Goal: Transaction & Acquisition: Book appointment/travel/reservation

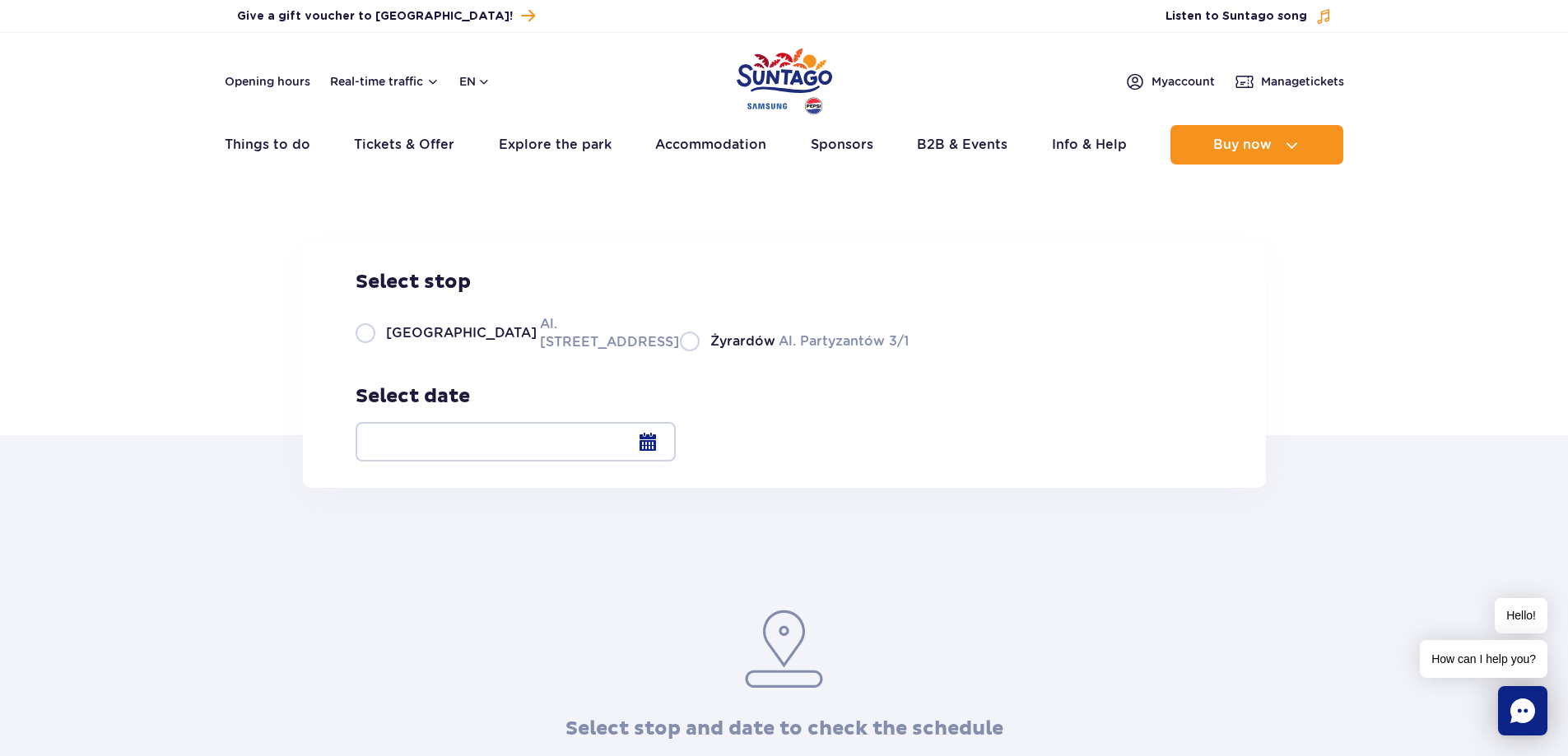
click at [366, 351] on label "Warsaw Al. [STREET_ADDRESS]" at bounding box center [508, 333] width 305 height 37
click at [366, 351] on input "Warsaw Al. [STREET_ADDRESS]" at bounding box center [364, 350] width 18 height 4
radio input "true"
click at [676, 441] on div at bounding box center [515, 441] width 320 height 39
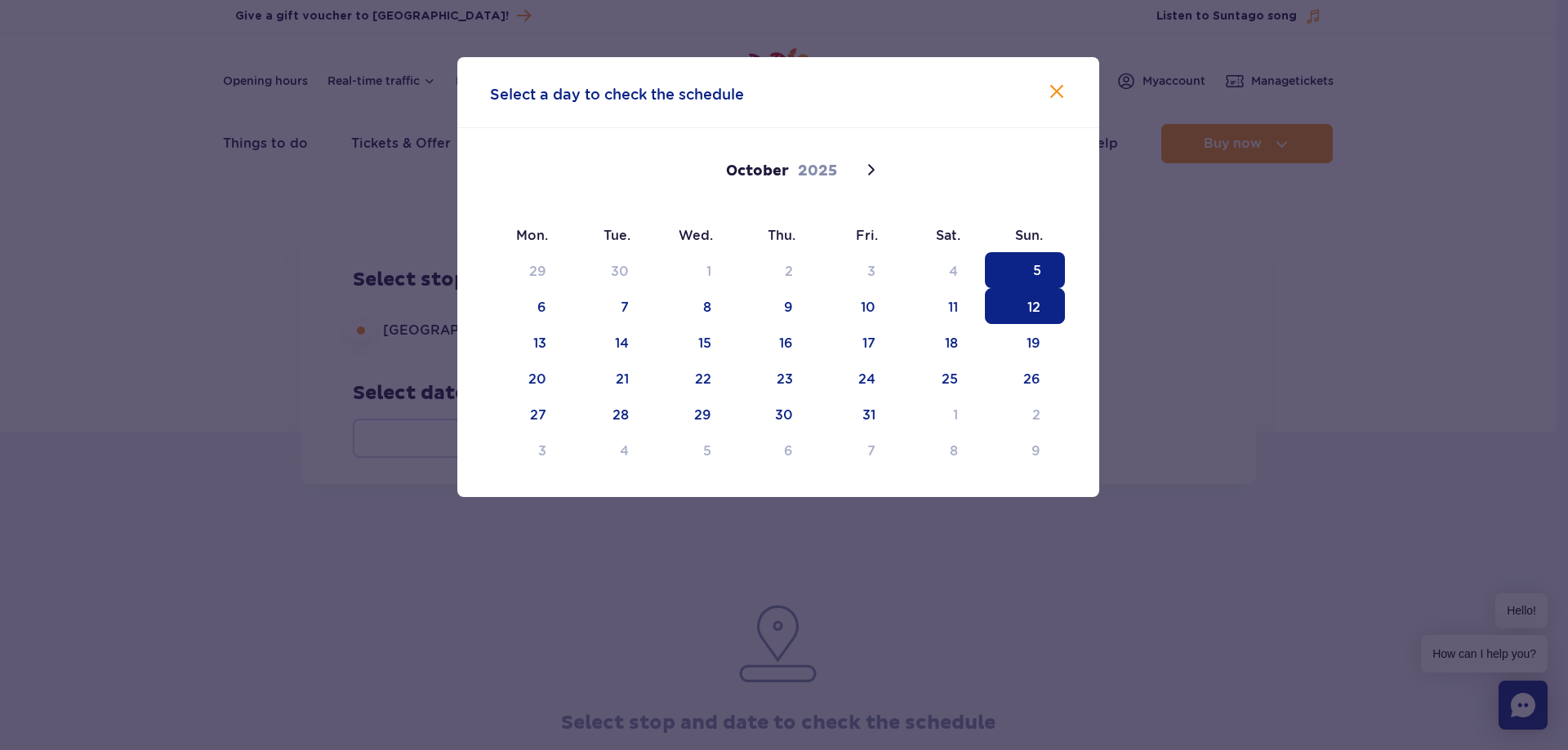
click at [1029, 304] on span "12" at bounding box center [1024, 306] width 80 height 35
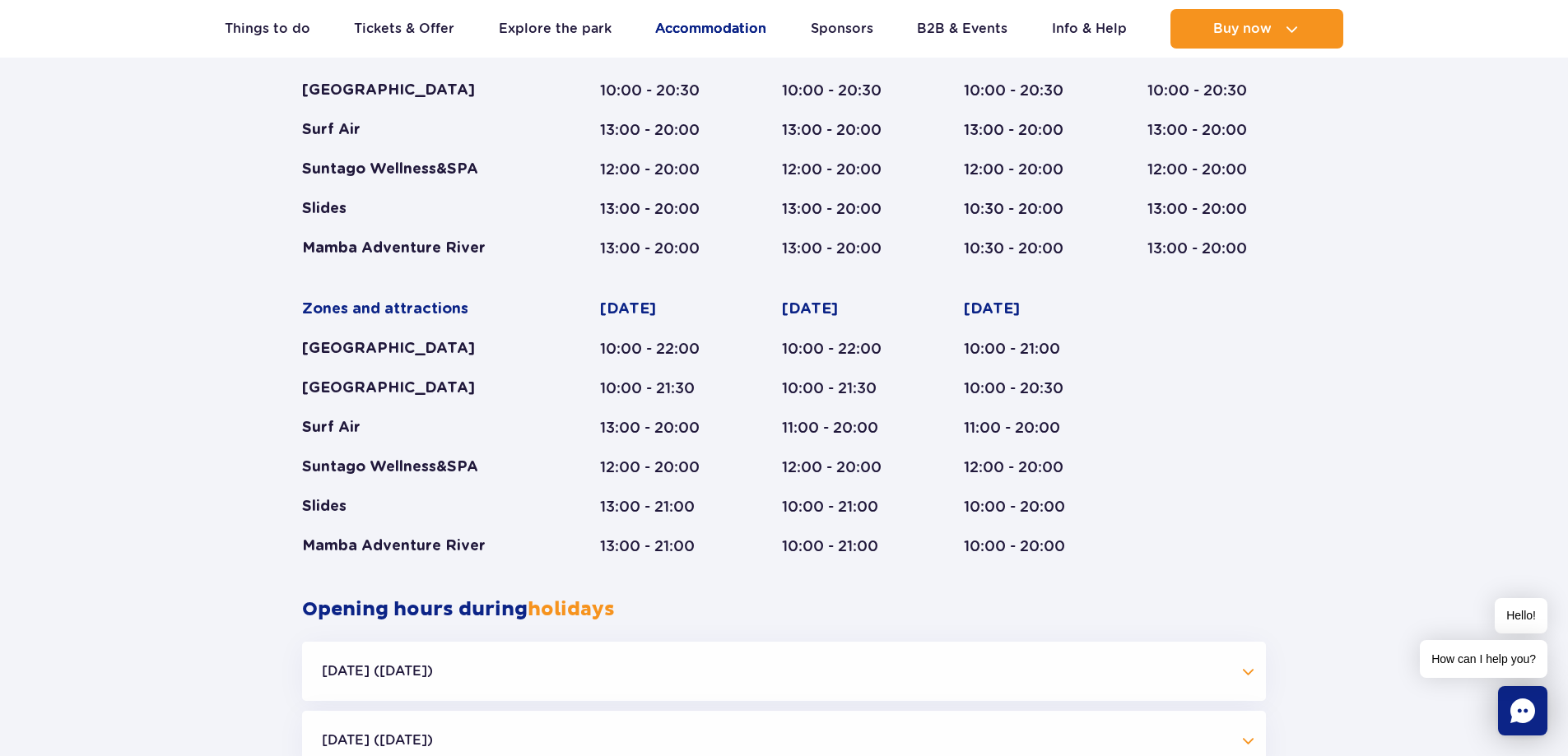
scroll to position [1019, 0]
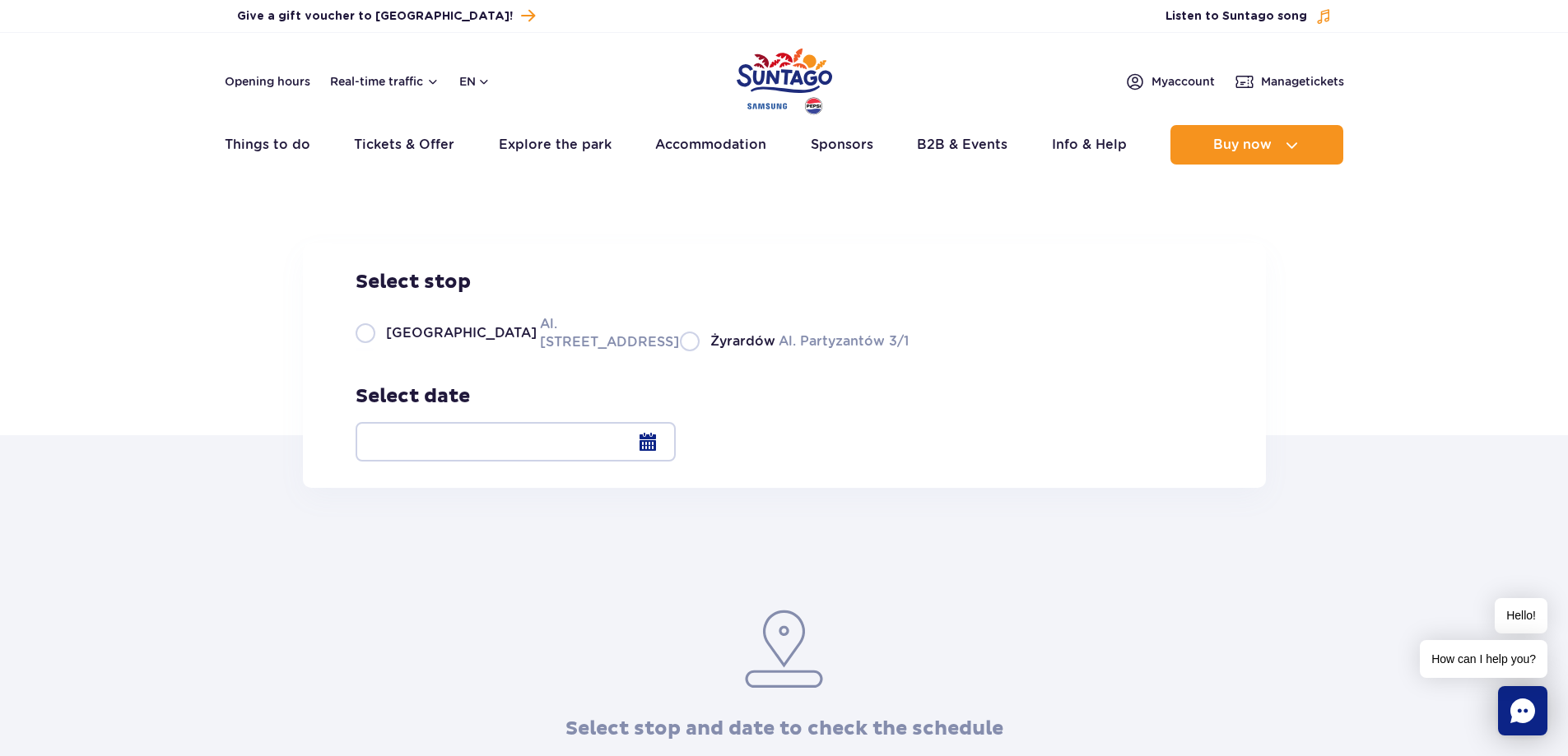
click at [676, 442] on div at bounding box center [515, 441] width 320 height 39
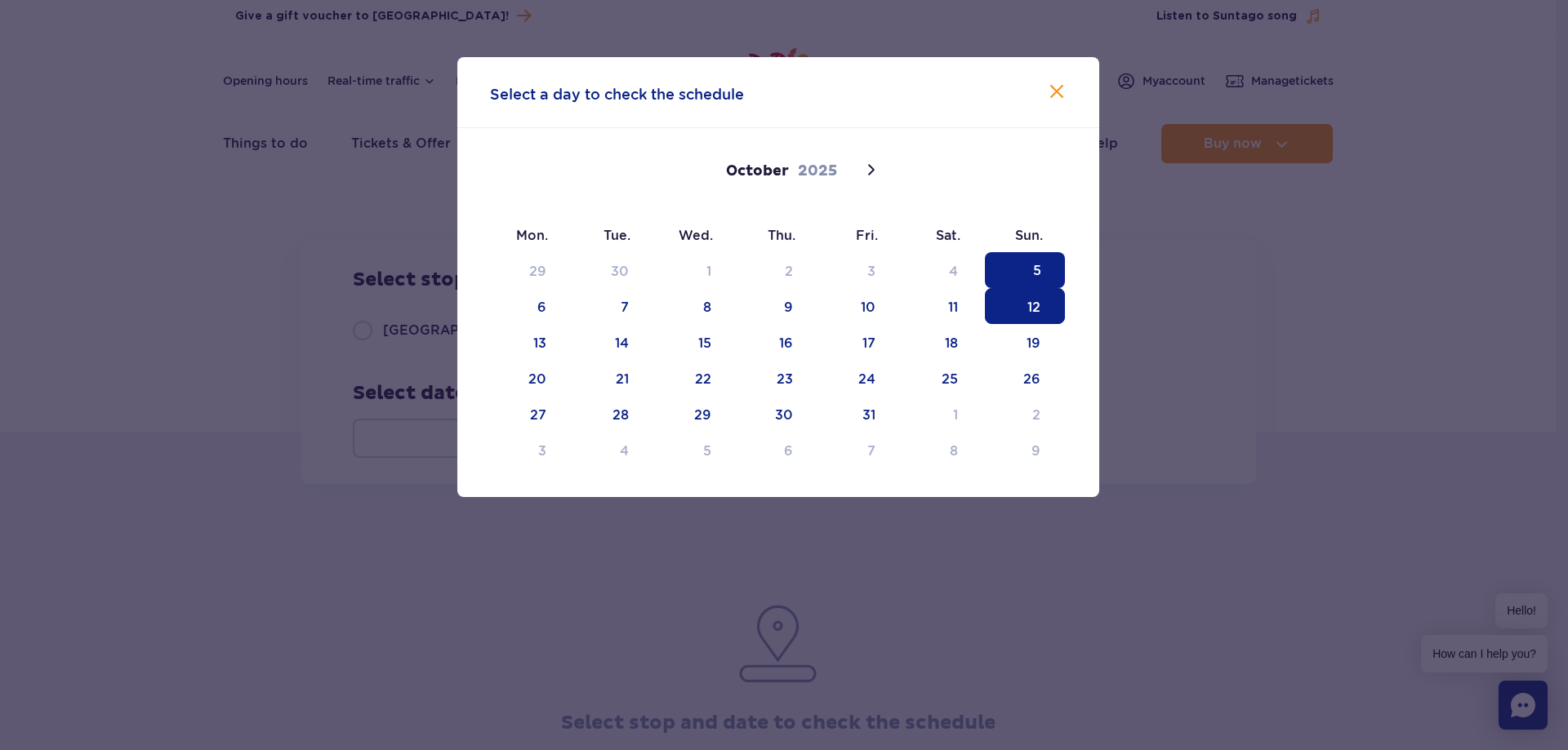
click at [1043, 306] on span "12" at bounding box center [1024, 306] width 80 height 35
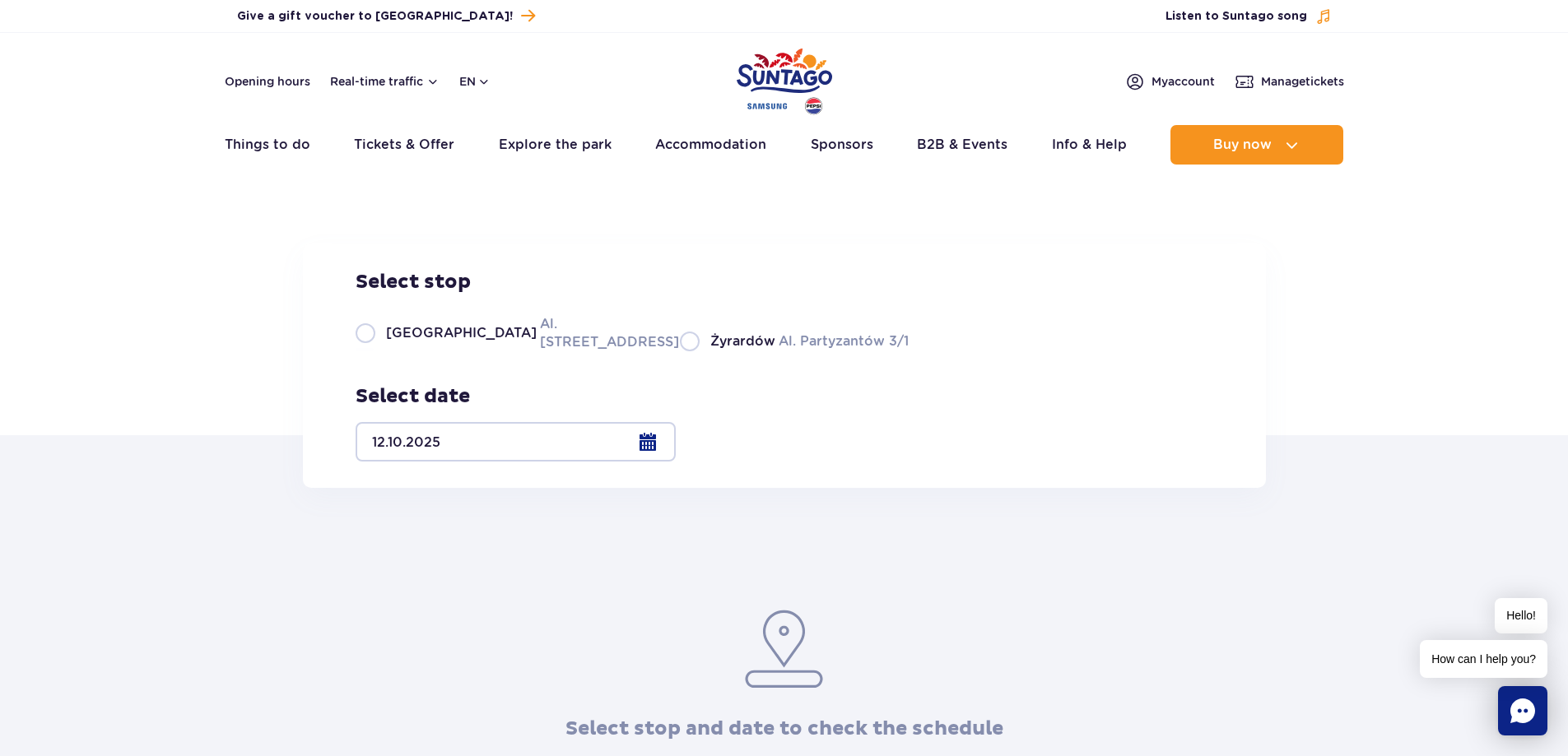
click at [372, 351] on label "Warsaw Al. [STREET_ADDRESS]" at bounding box center [508, 333] width 305 height 37
click at [372, 351] on input "Warsaw Al. [STREET_ADDRESS]" at bounding box center [364, 350] width 18 height 4
radio input "true"
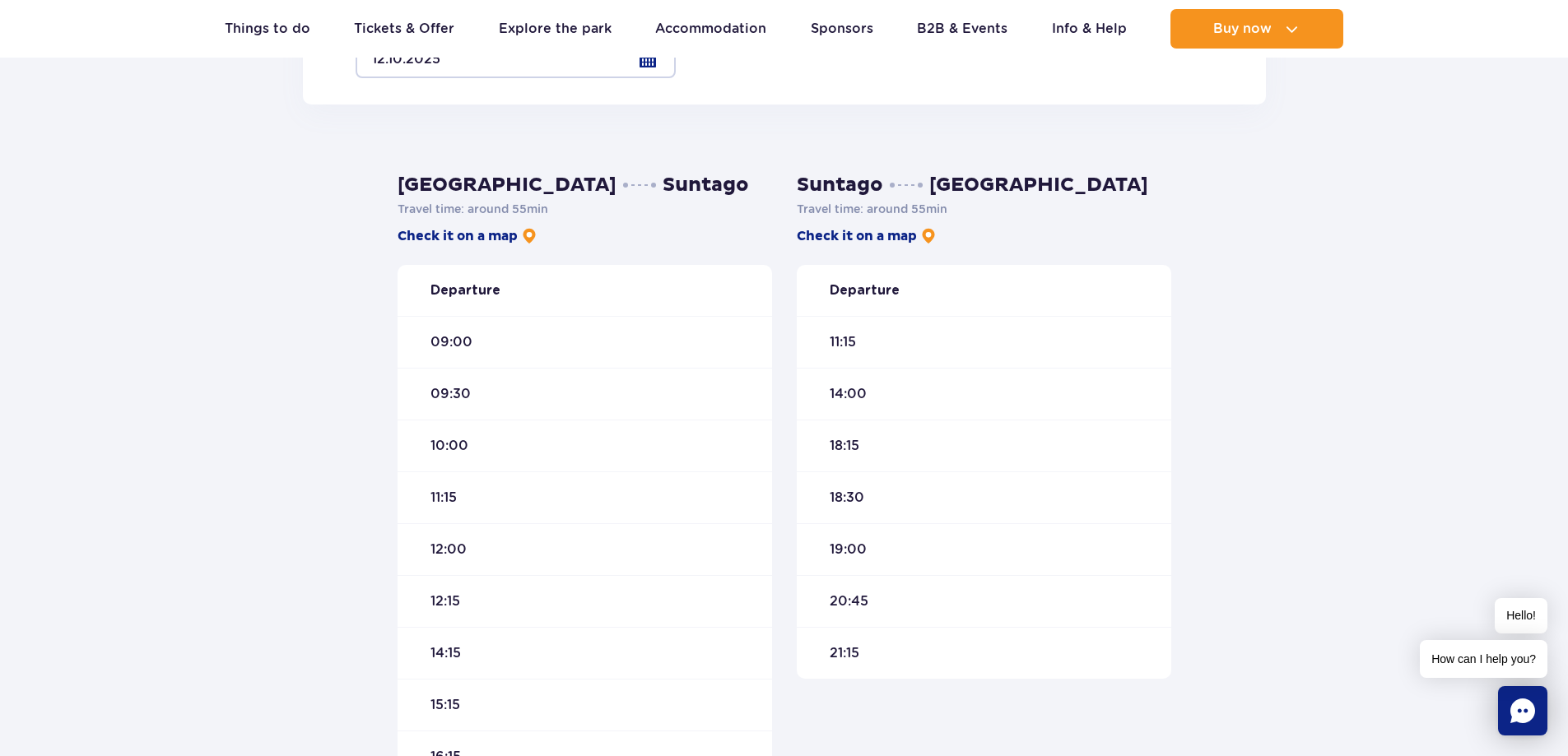
scroll to position [411, 0]
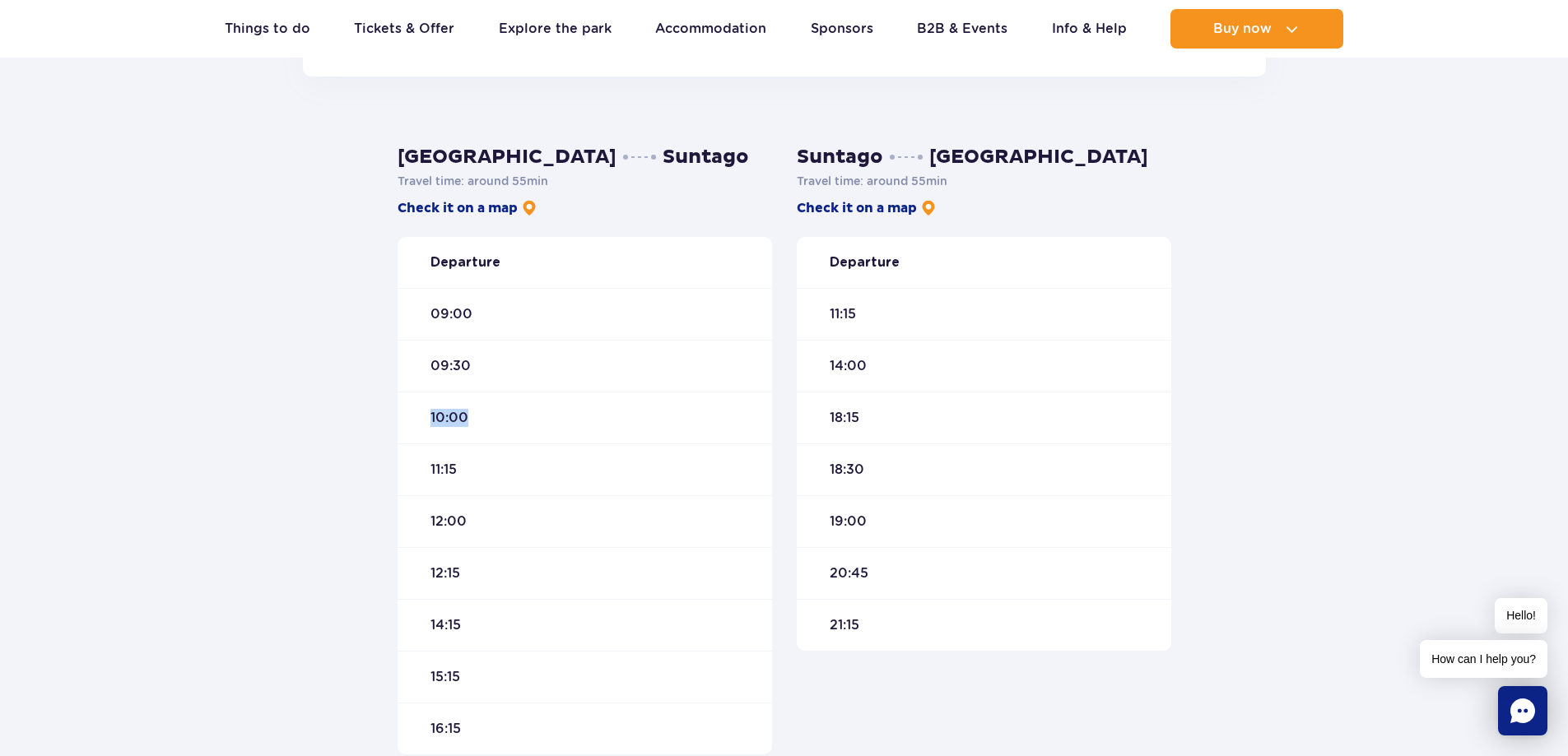
drag, startPoint x: 431, startPoint y: 417, endPoint x: 475, endPoint y: 417, distance: 44.0
click at [475, 417] on div "10:00" at bounding box center [585, 417] width 375 height 51
drag, startPoint x: 431, startPoint y: 469, endPoint x: 461, endPoint y: 468, distance: 30.0
click at [461, 468] on div "11:15" at bounding box center [585, 469] width 375 height 51
drag, startPoint x: 431, startPoint y: 314, endPoint x: 490, endPoint y: 402, distance: 105.9
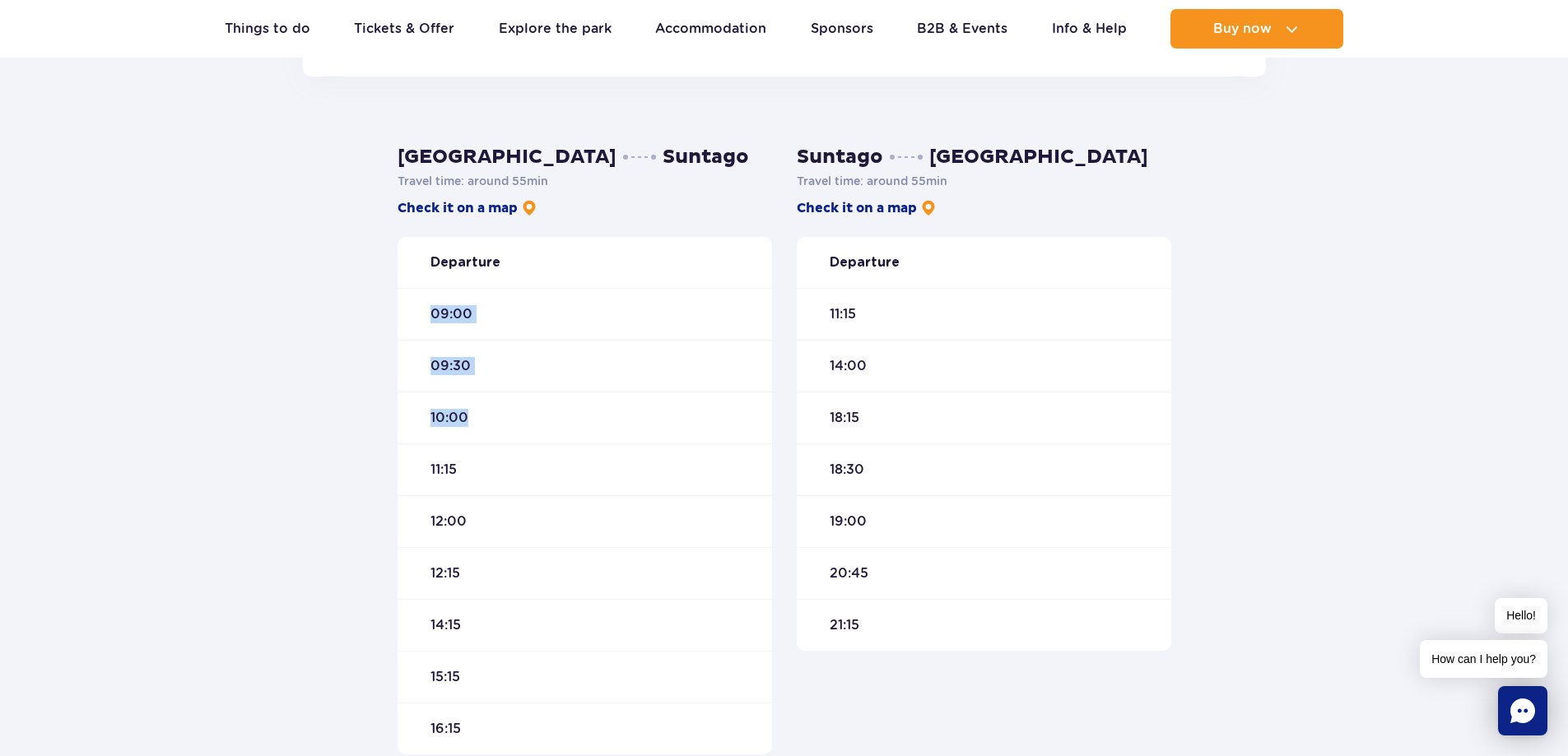
click at [490, 402] on div "Departure 09:00 09:30 10:00 11:15 12:00 12:15 14:15 15:15 16:15" at bounding box center [585, 495] width 375 height 517
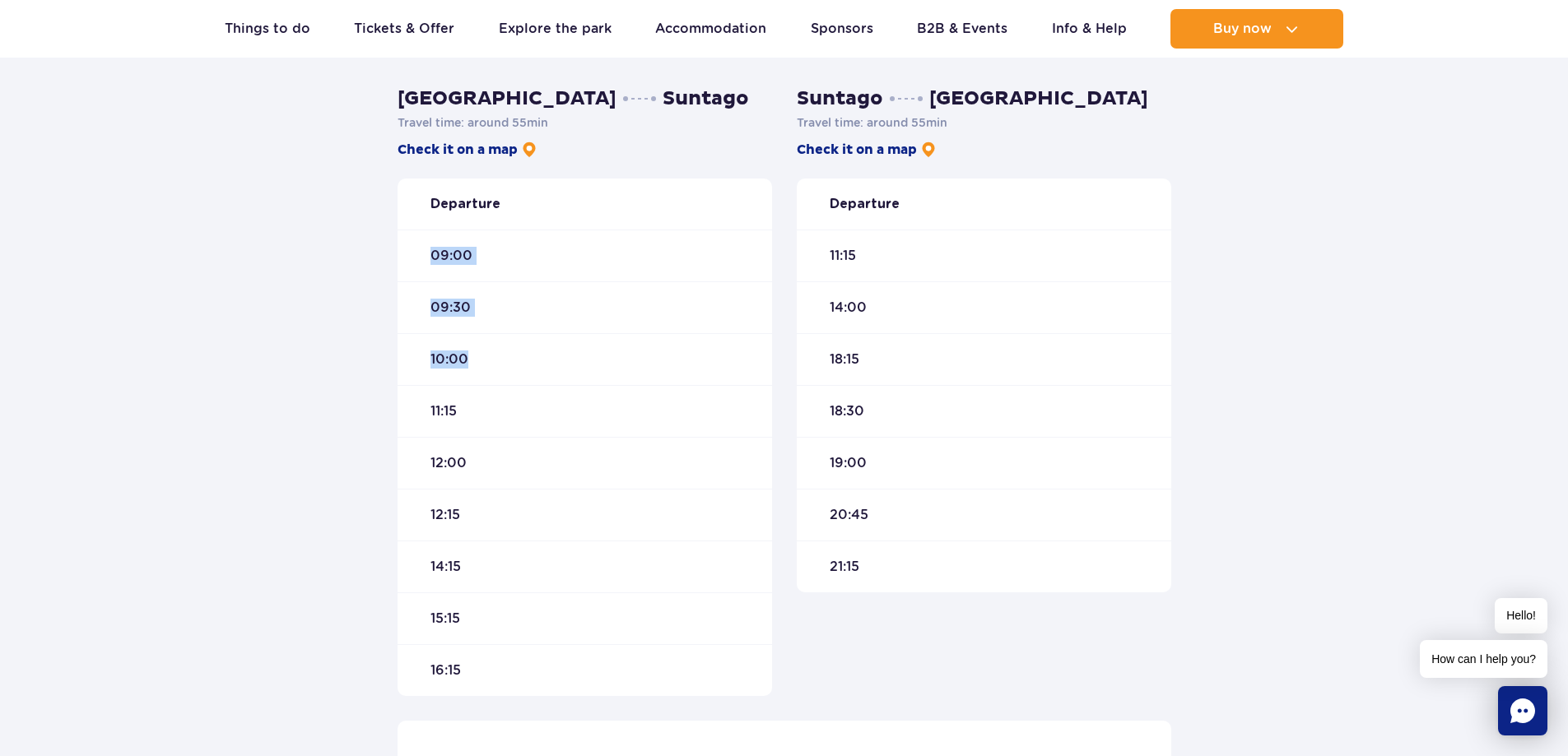
scroll to position [576, 0]
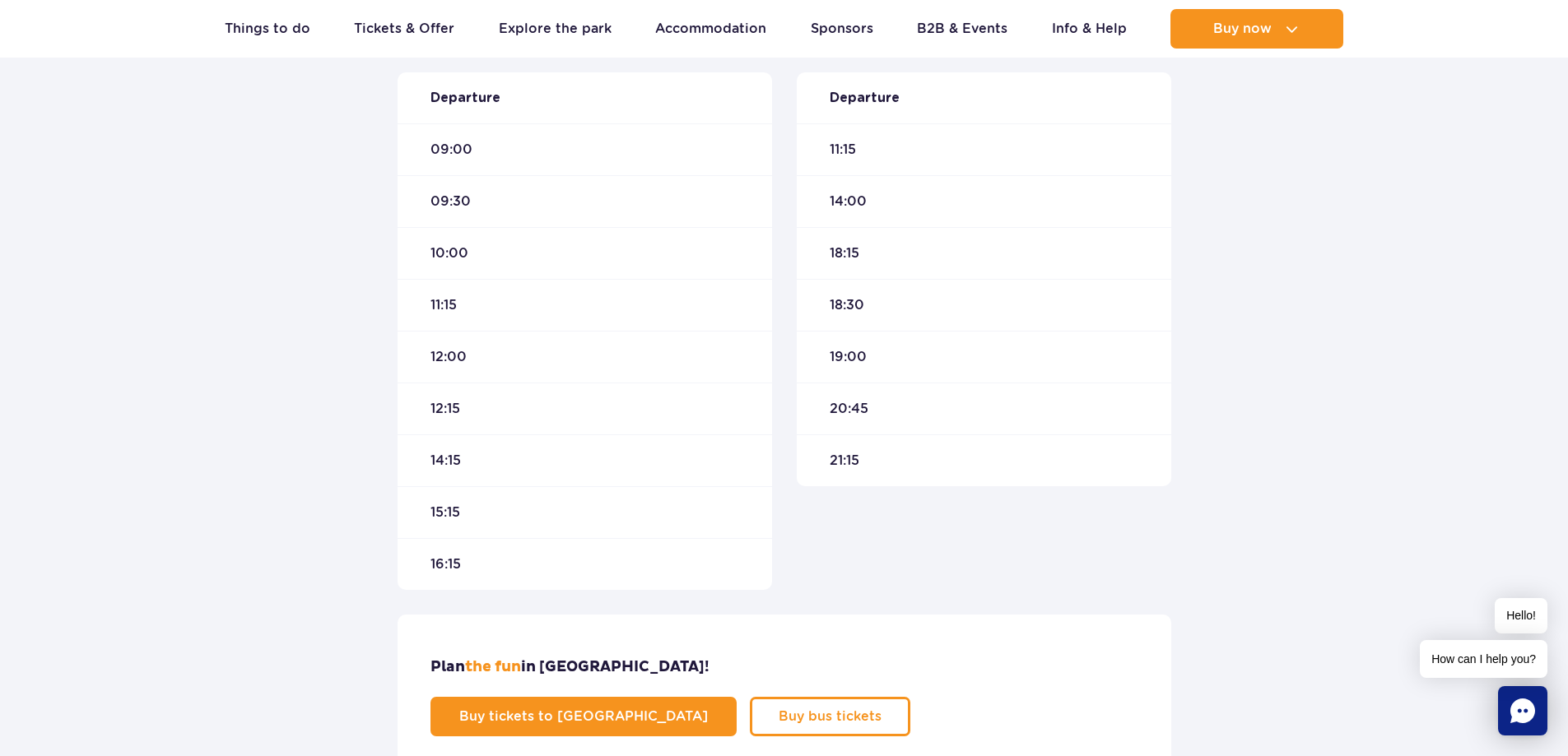
click at [836, 461] on span "21:15" at bounding box center [845, 461] width 29 height 18
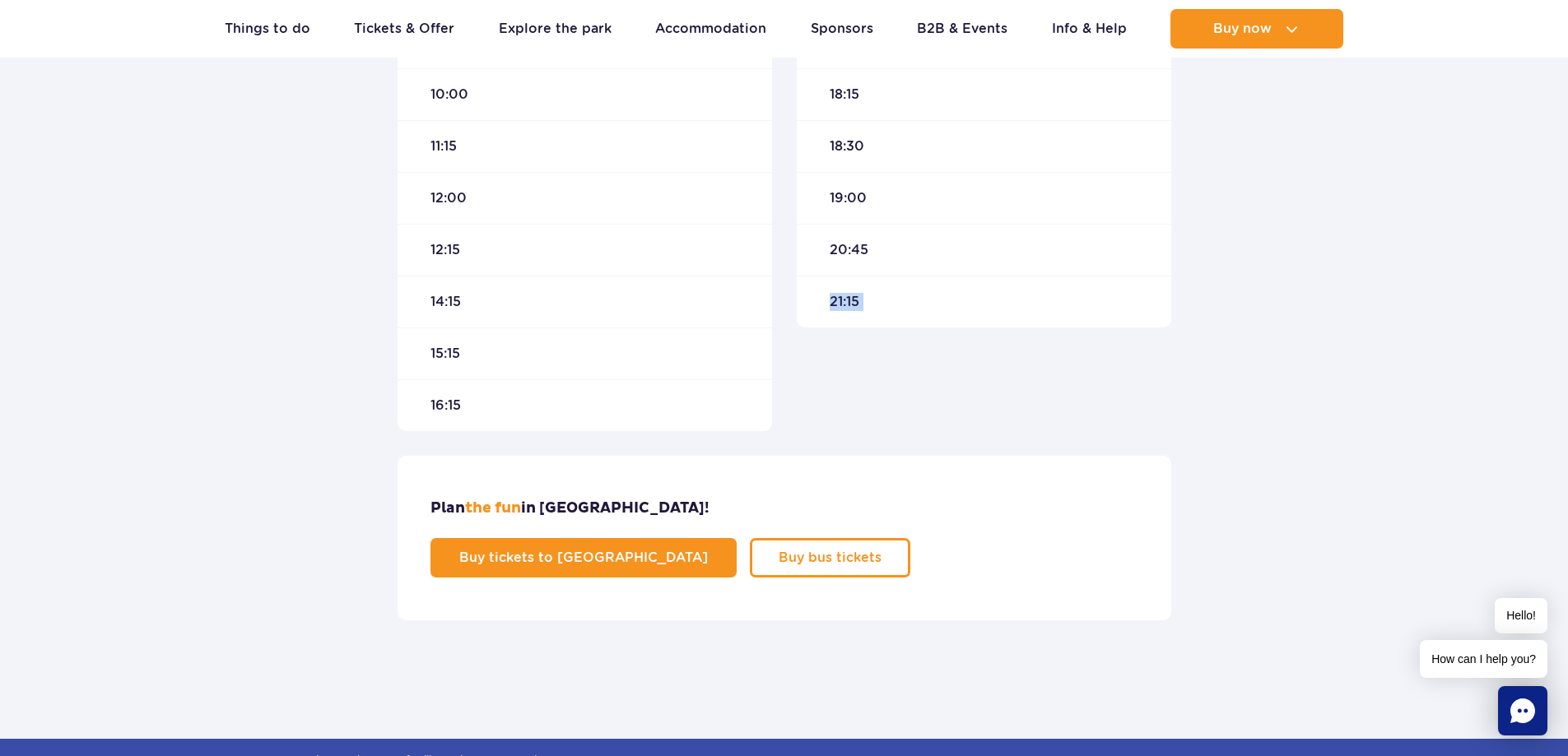
scroll to position [740, 0]
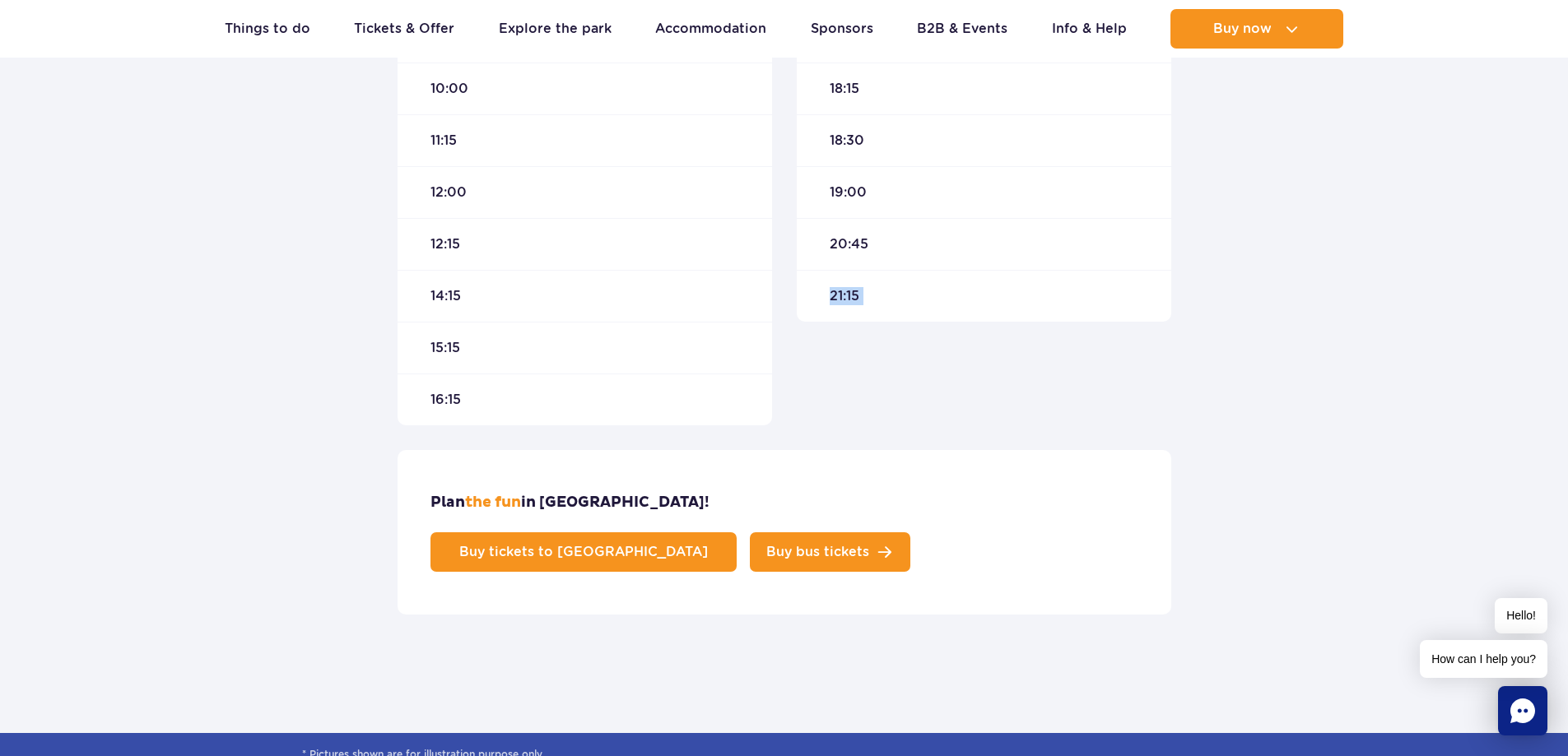
click at [869, 545] on span "Buy bus tickets" at bounding box center [818, 551] width 103 height 13
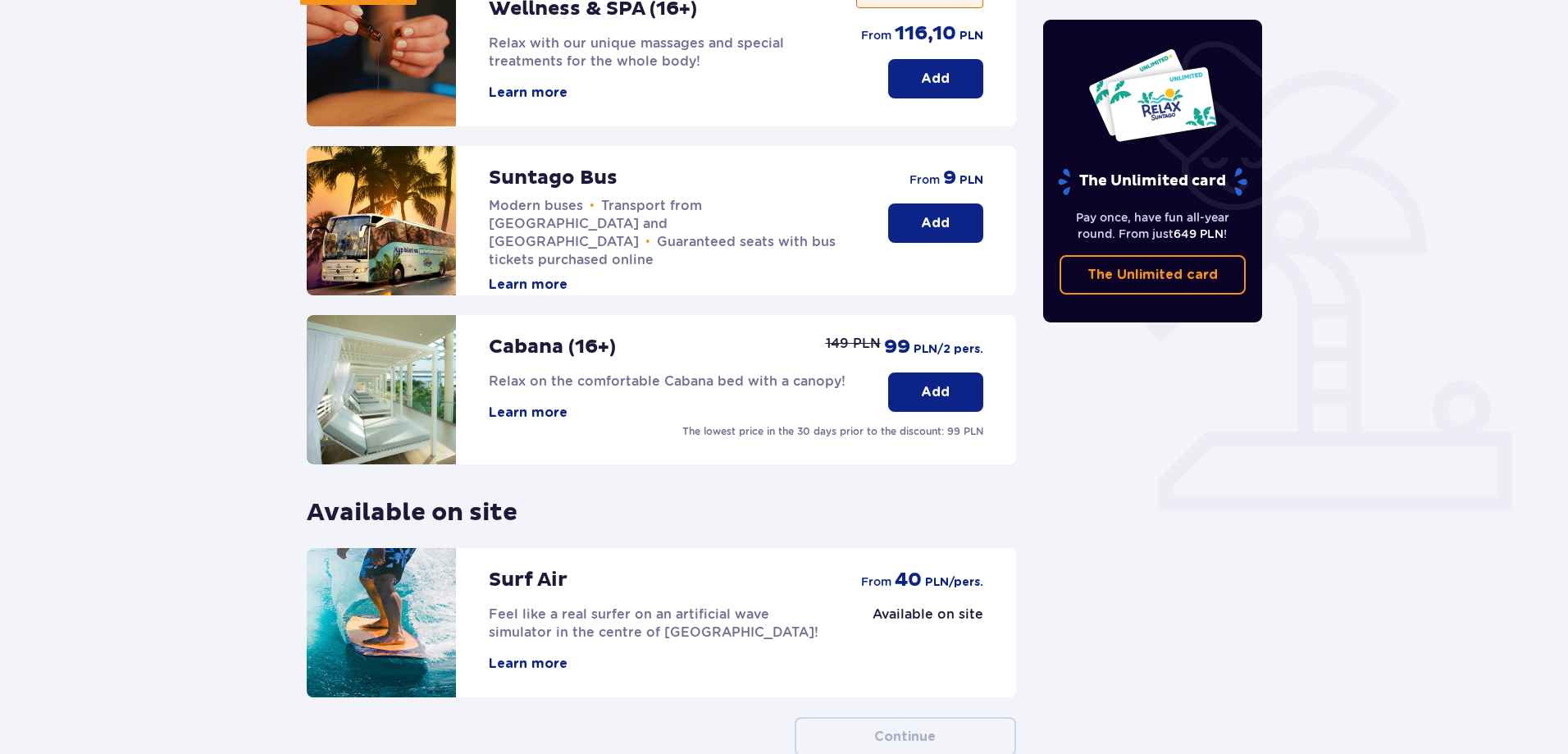
scroll to position [109, 0]
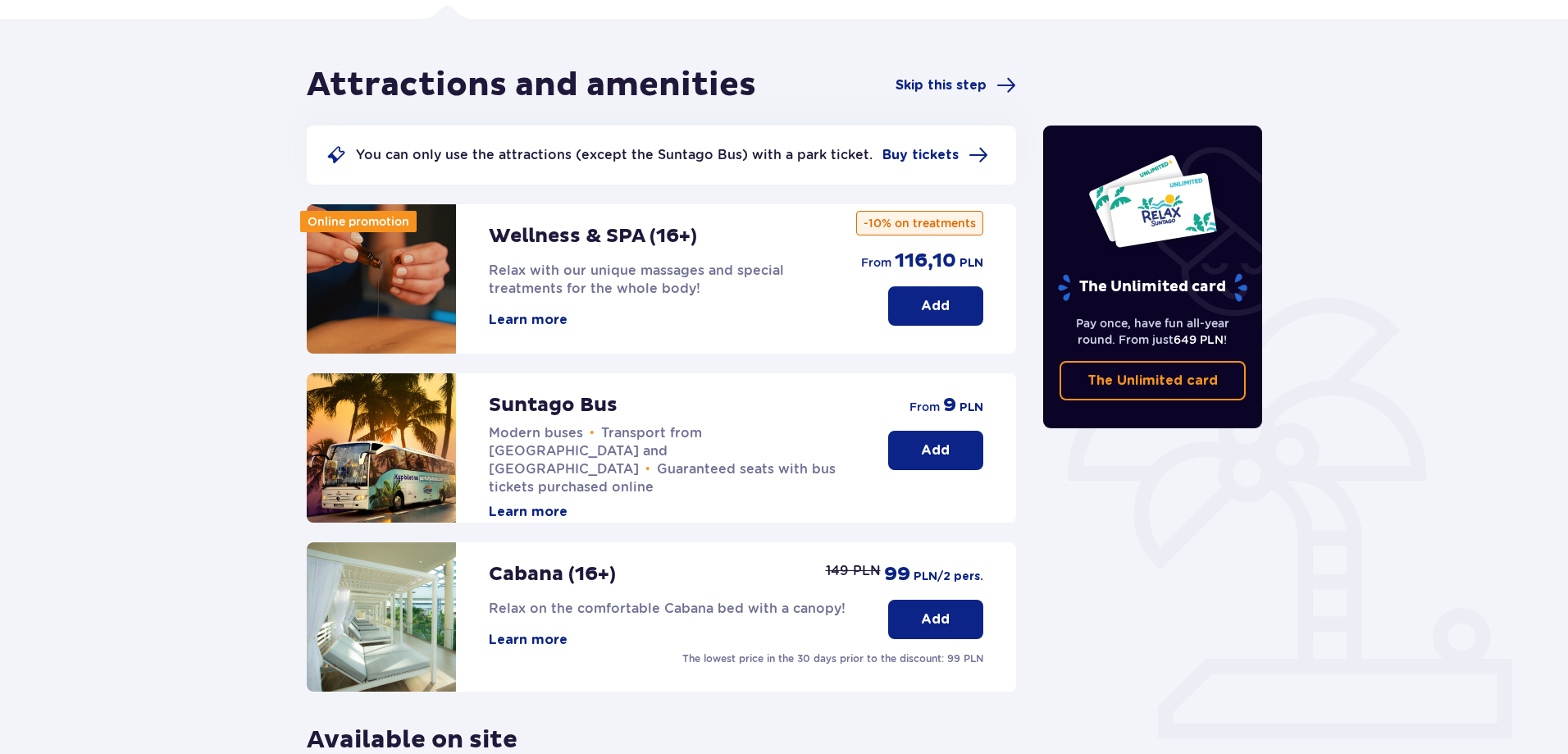
click at [944, 451] on p "Add" at bounding box center [935, 450] width 28 height 18
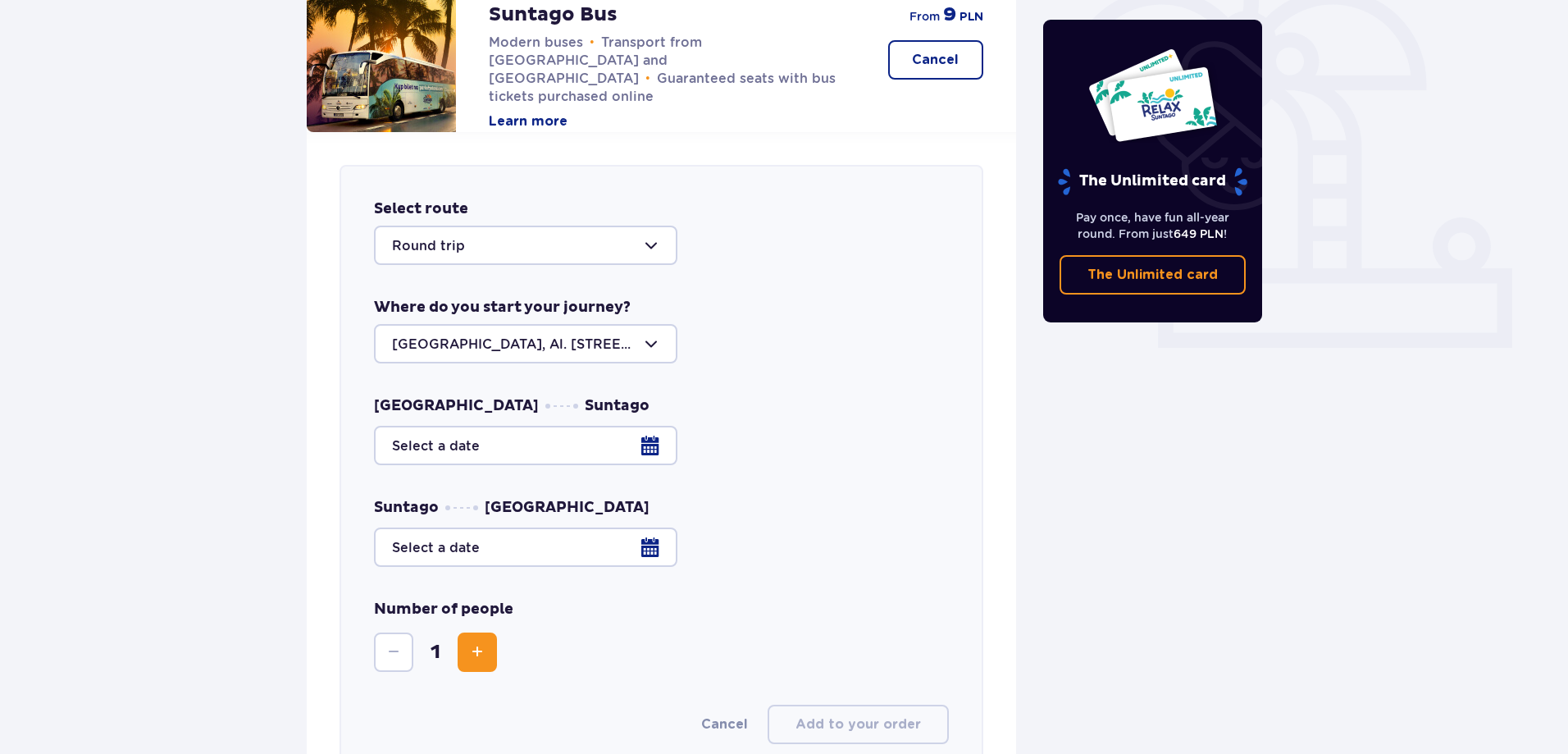
scroll to position [480, 0]
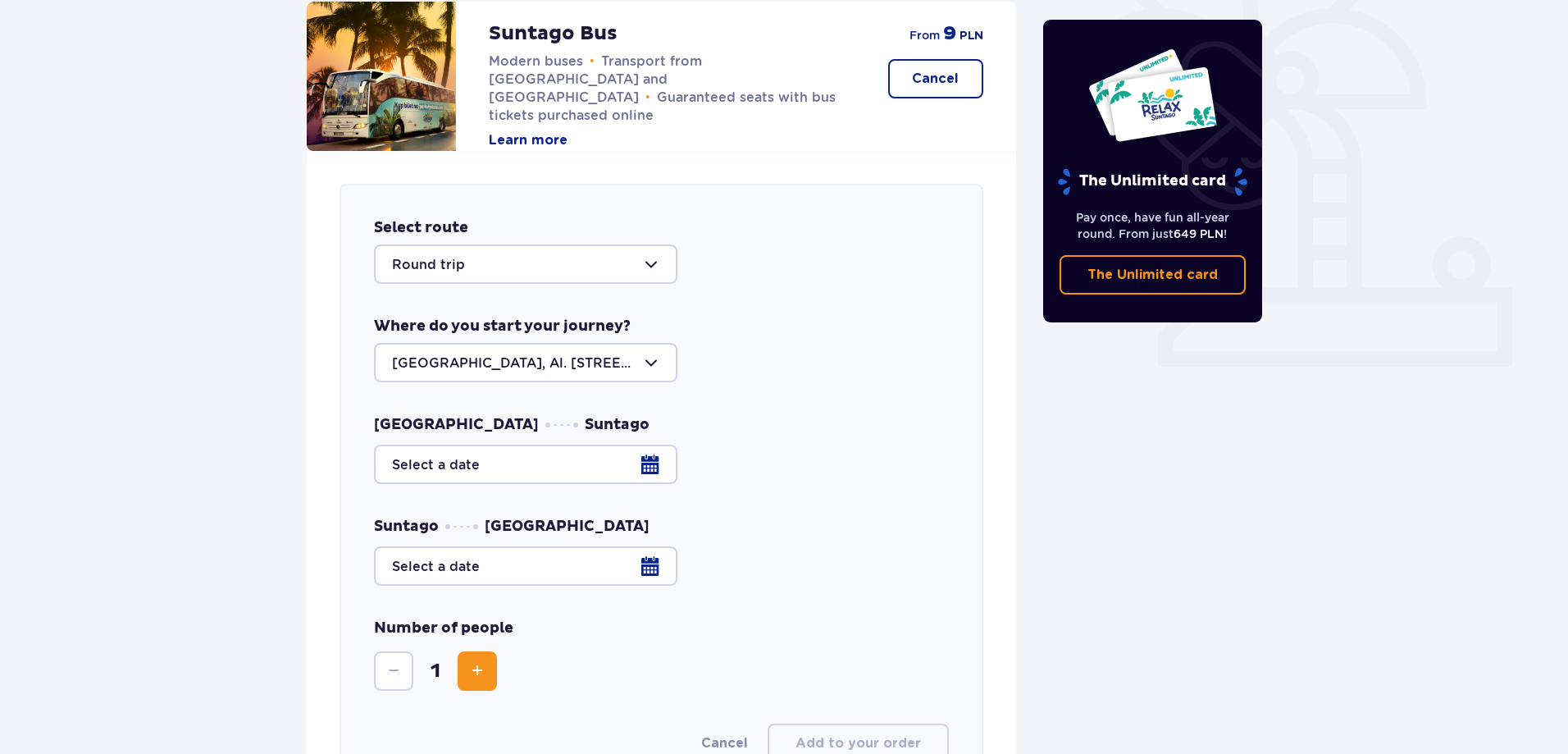
click at [647, 459] on div at bounding box center [661, 464] width 575 height 39
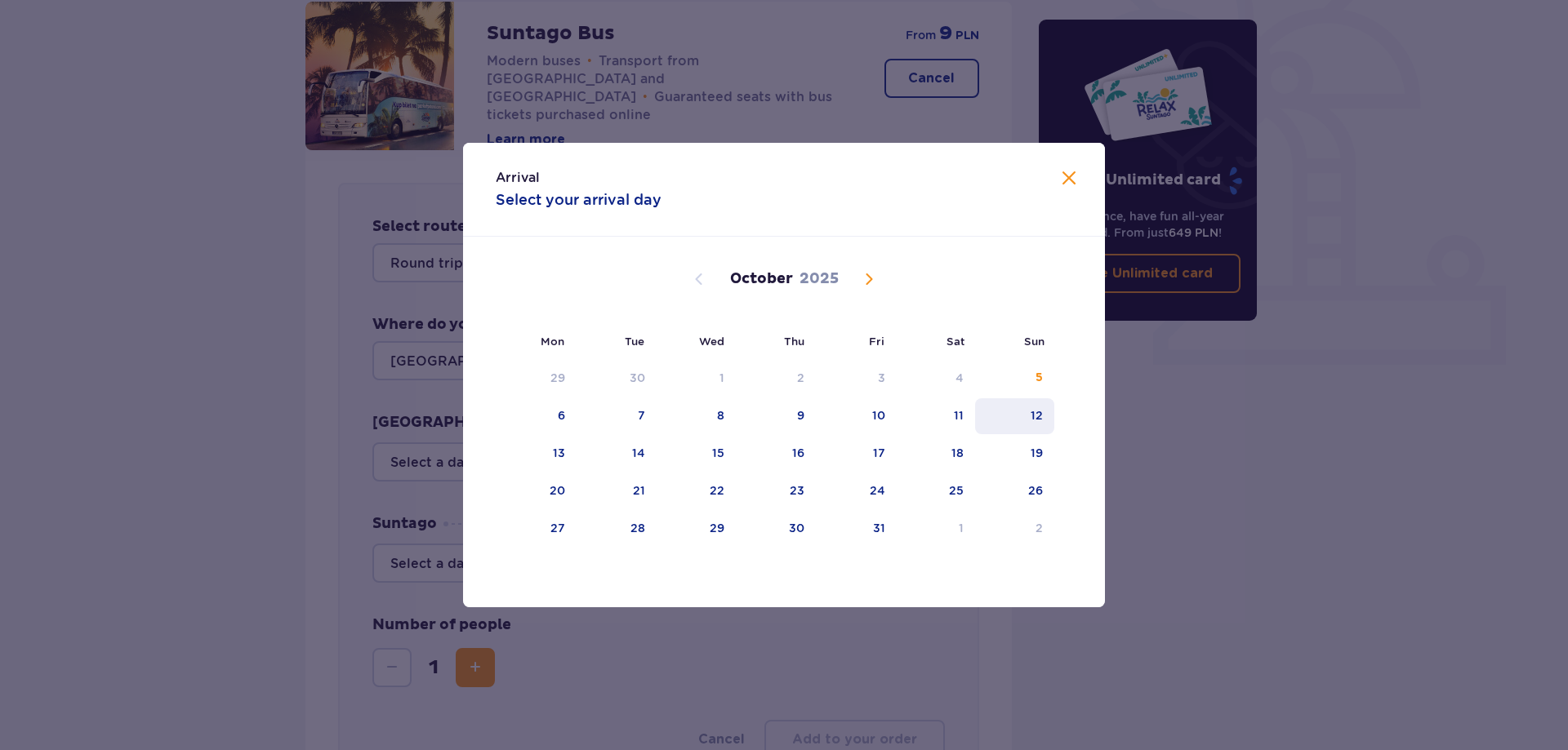
click at [1034, 416] on div "12" at bounding box center [1036, 415] width 12 height 16
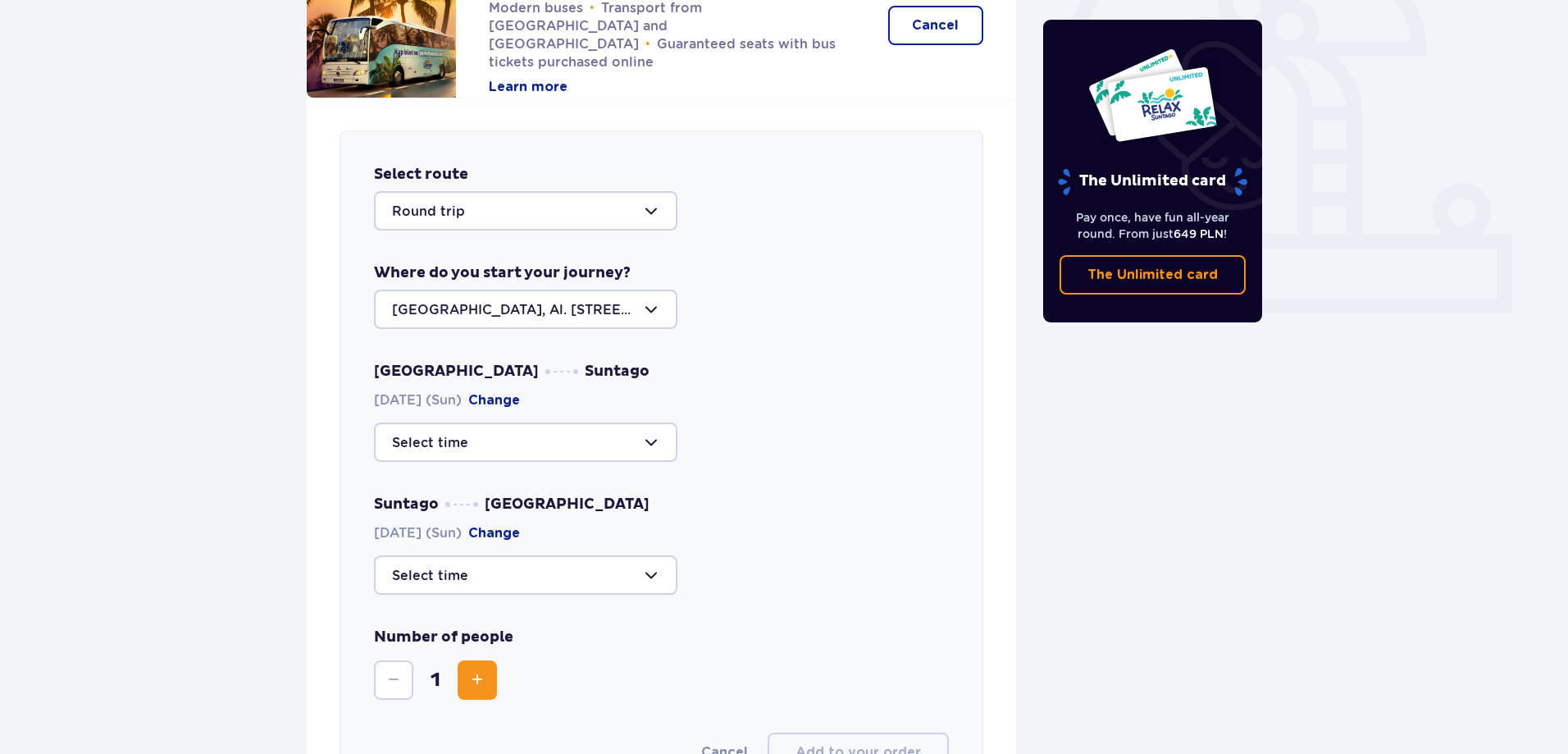
scroll to position [563, 0]
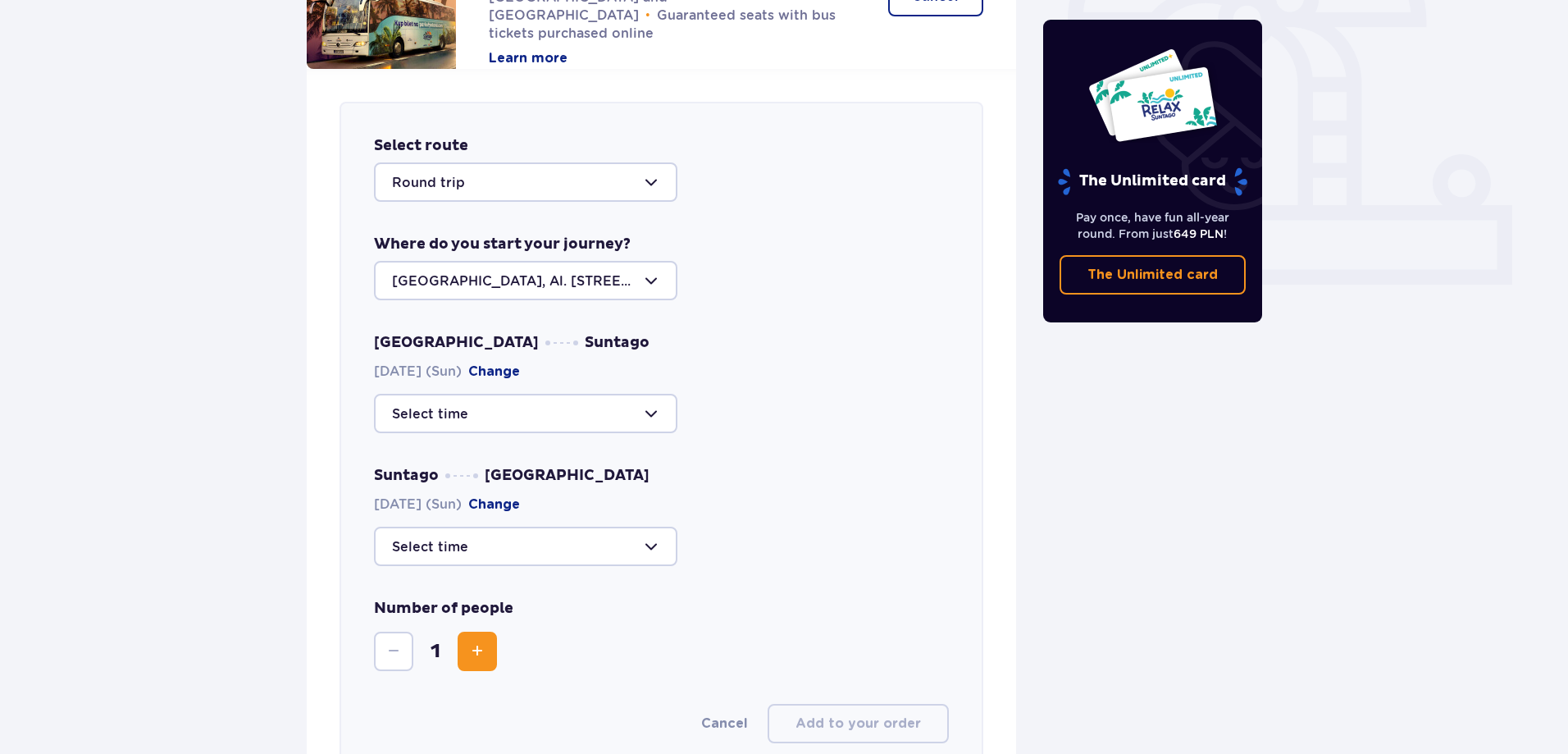
click at [484, 418] on div at bounding box center [526, 413] width 304 height 39
click at [423, 529] on p "10:00" at bounding box center [413, 533] width 43 height 18
type input "10:00"
click at [618, 545] on div at bounding box center [526, 546] width 304 height 39
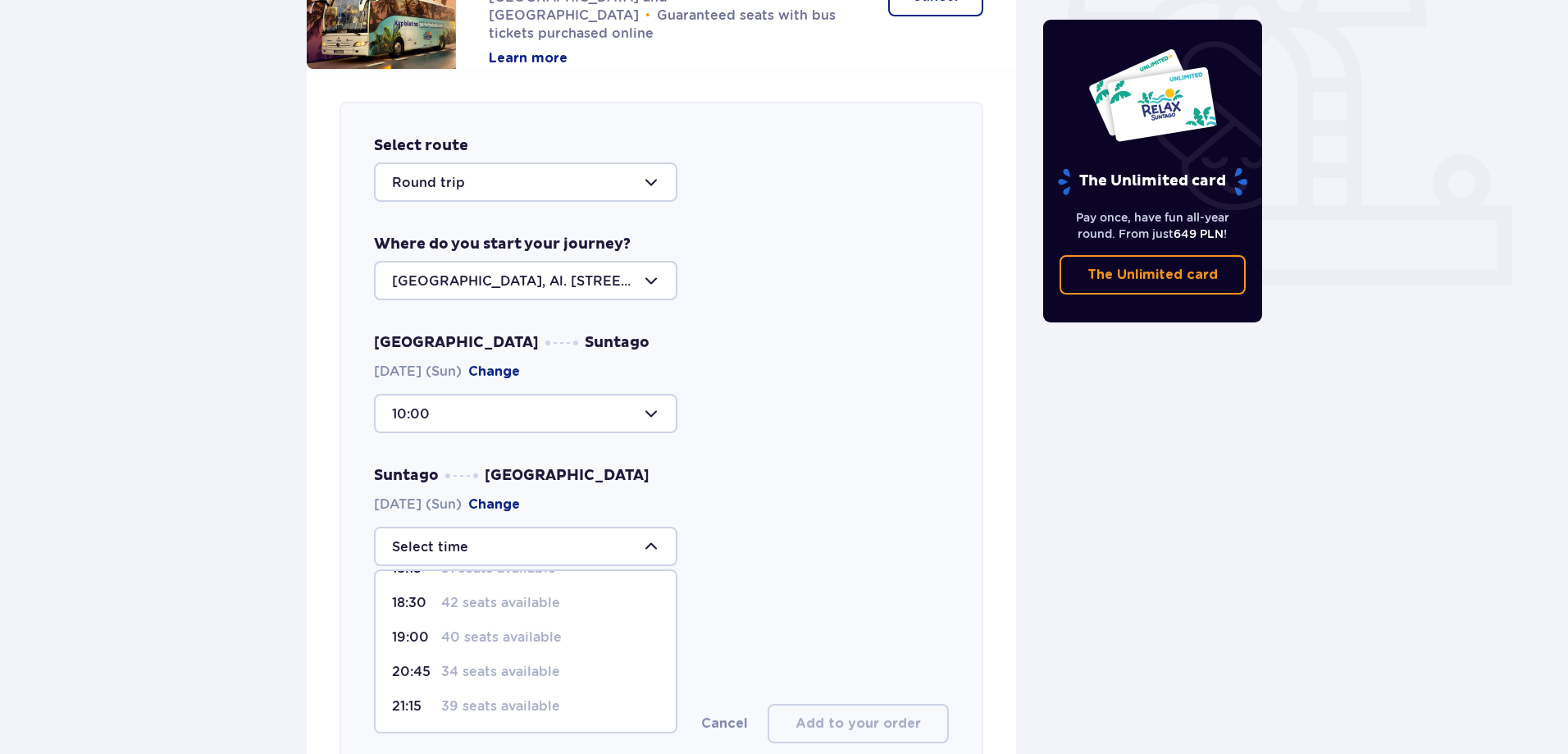
click at [528, 639] on p "40 seats available" at bounding box center [501, 638] width 121 height 18
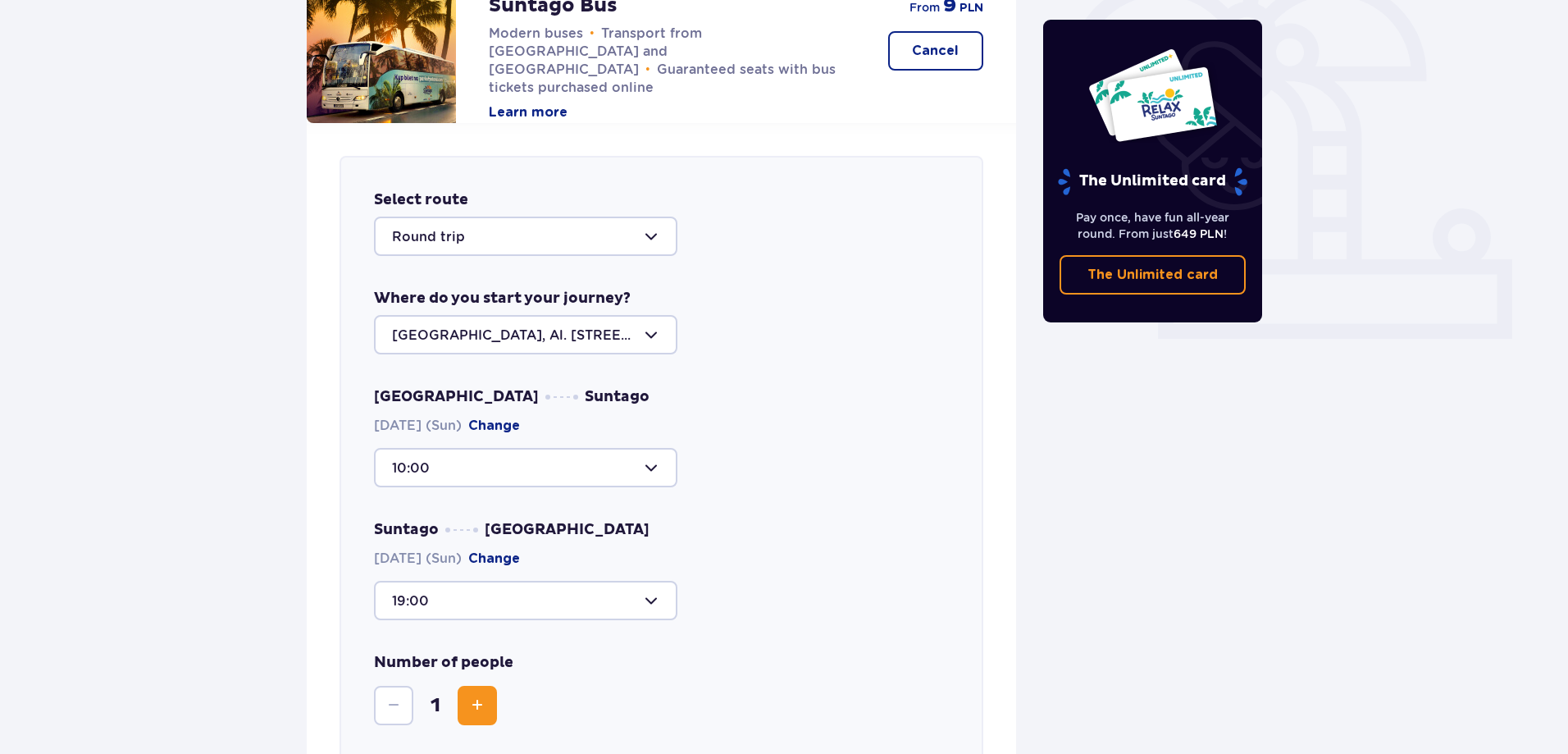
scroll to position [809, 0]
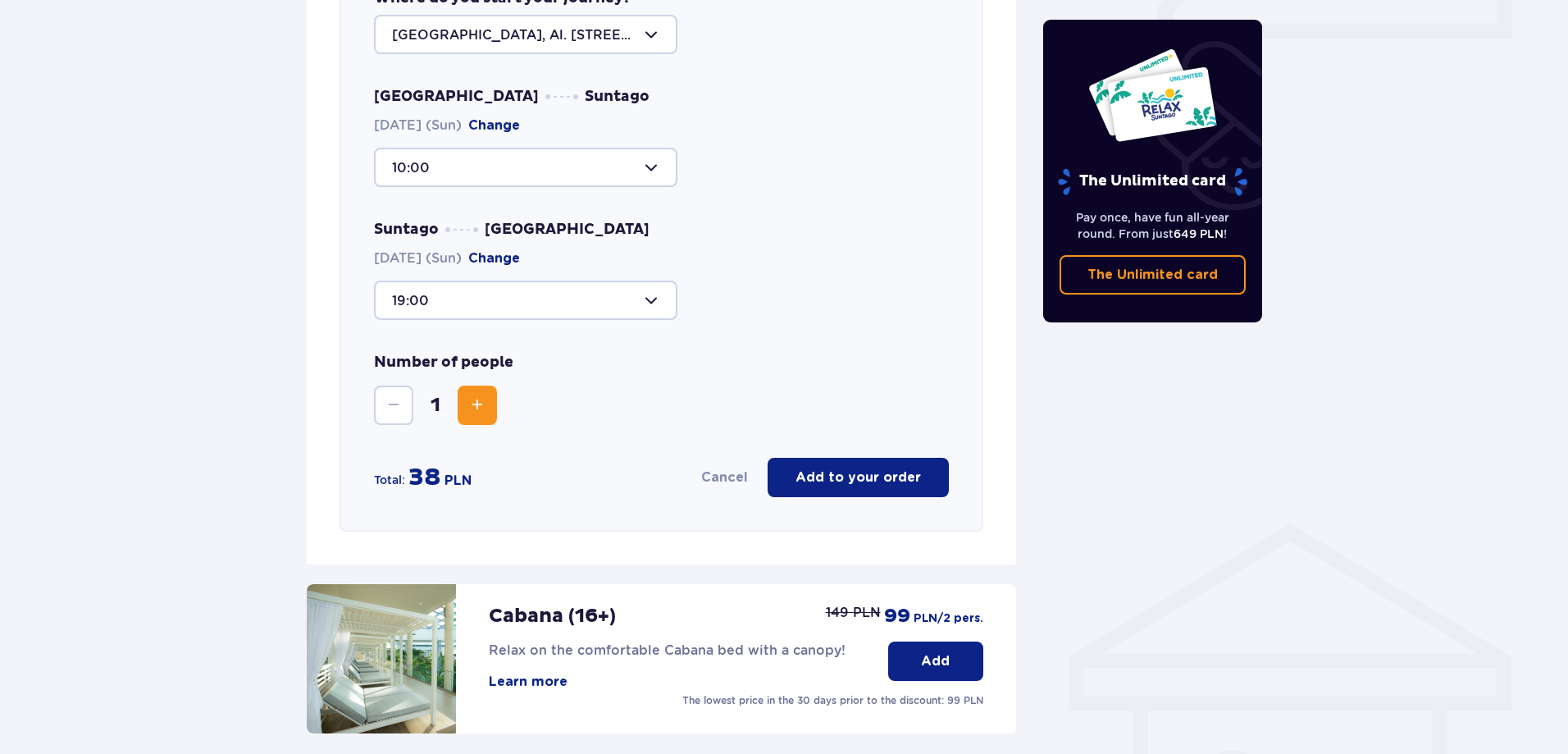
click at [486, 412] on span "Increase" at bounding box center [478, 405] width 20 height 20
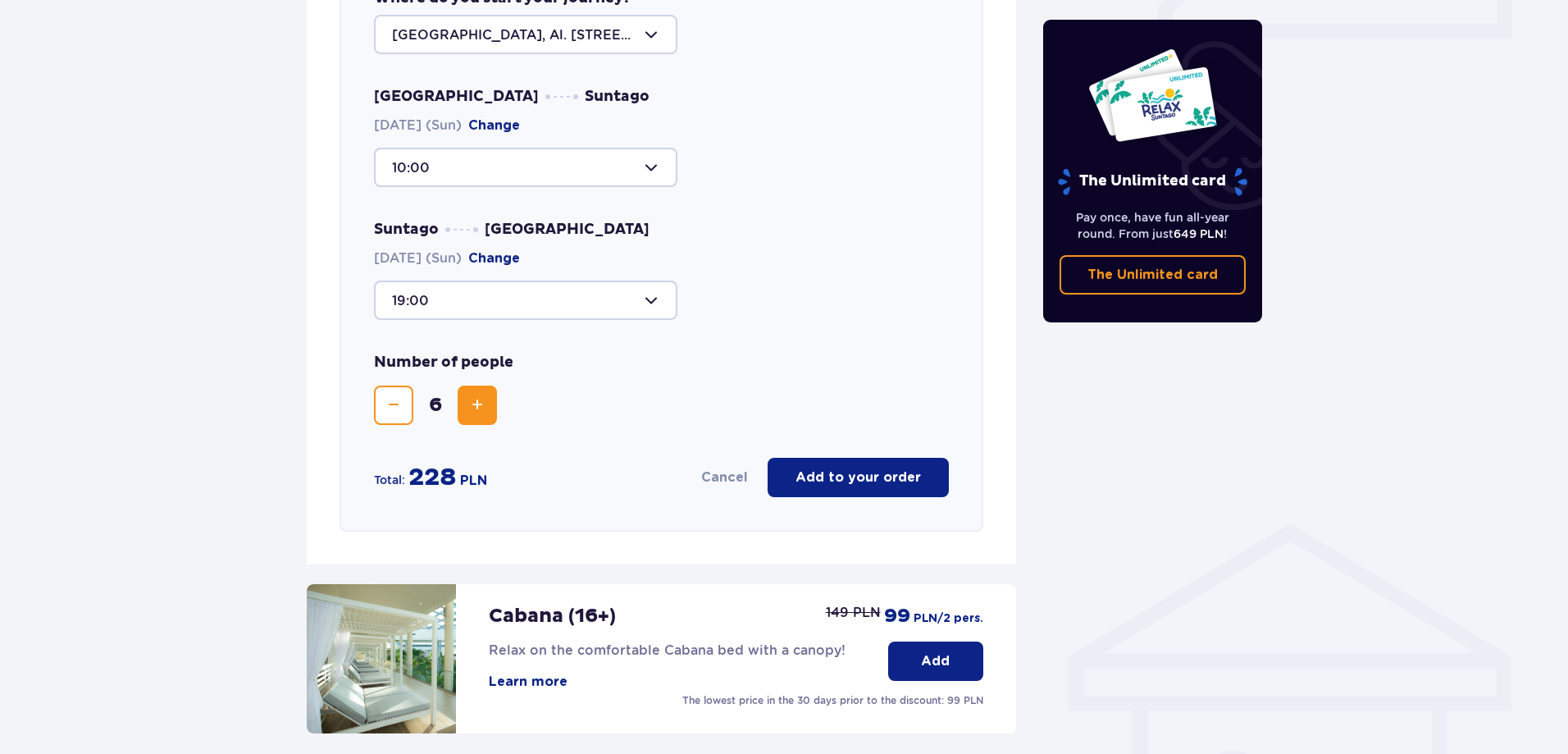
click at [486, 412] on span "Increase" at bounding box center [478, 405] width 20 height 20
drag, startPoint x: 409, startPoint y: 480, endPoint x: 488, endPoint y: 482, distance: 79.0
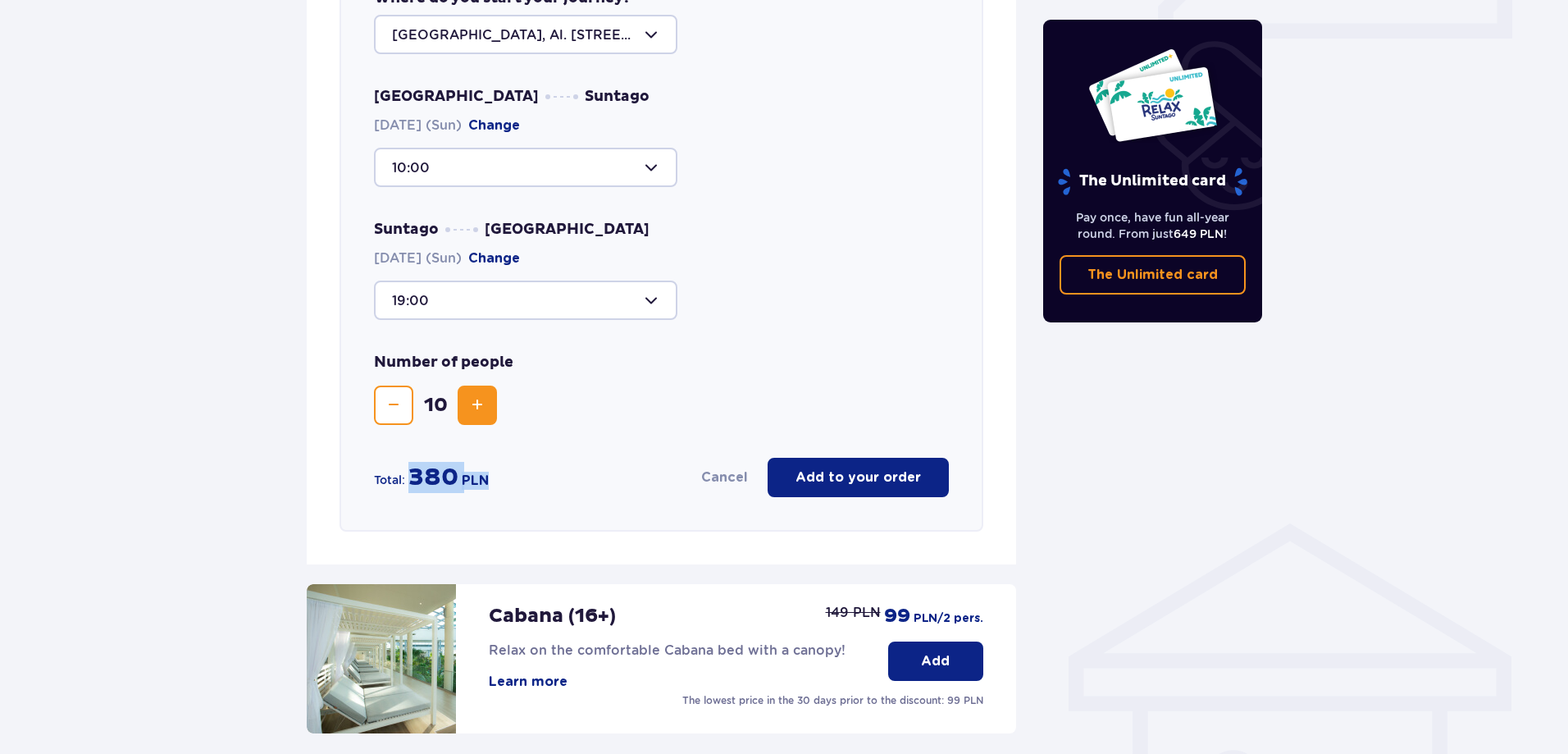
click at [488, 482] on div "380 PLN" at bounding box center [449, 478] width 81 height 31
click at [443, 470] on span "380" at bounding box center [434, 478] width 50 height 31
click at [477, 471] on div "380 PLN" at bounding box center [449, 478] width 81 height 31
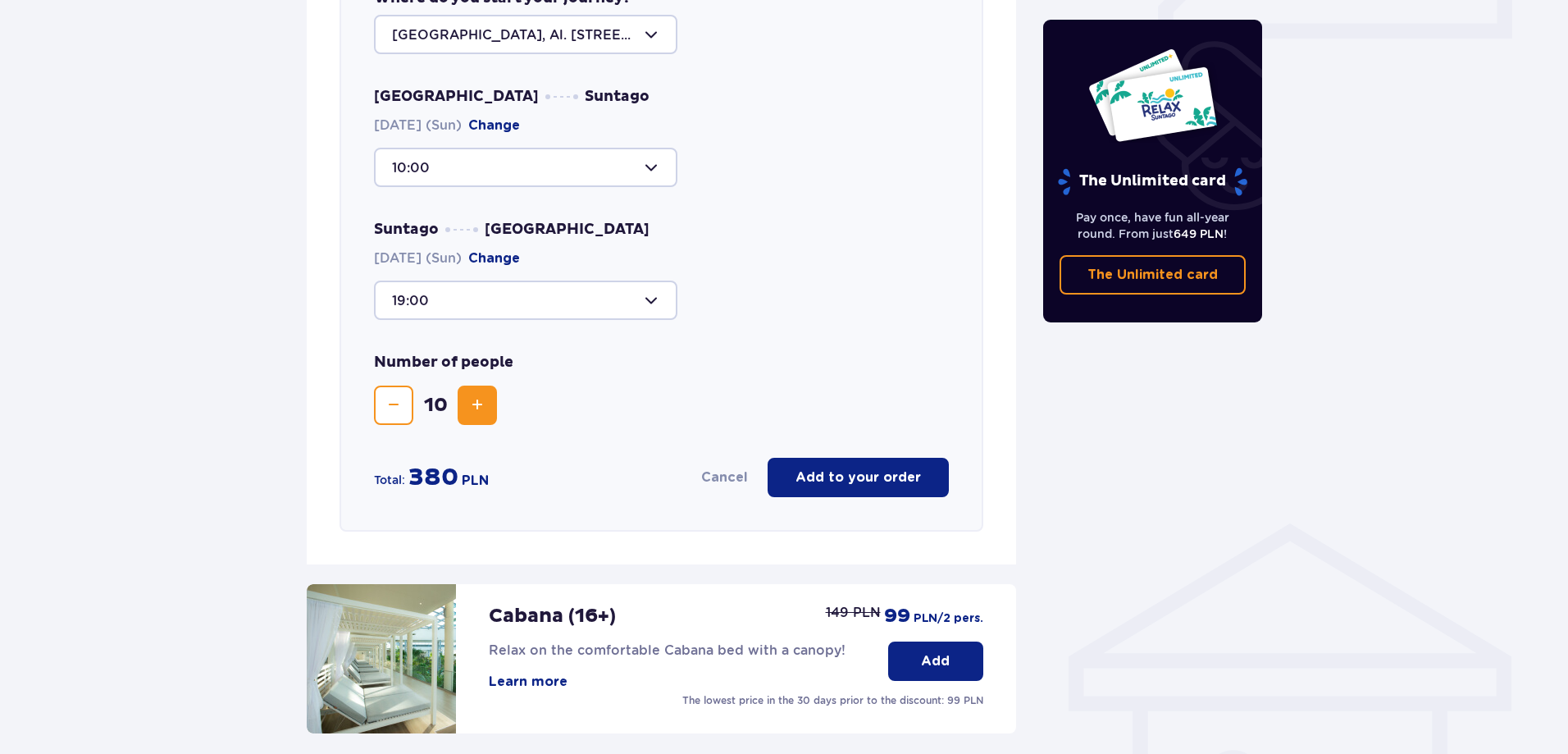
click at [441, 480] on span "380" at bounding box center [434, 478] width 50 height 31
click at [472, 480] on span "PLN" at bounding box center [476, 481] width 27 height 18
click at [427, 480] on span "380" at bounding box center [434, 478] width 50 height 31
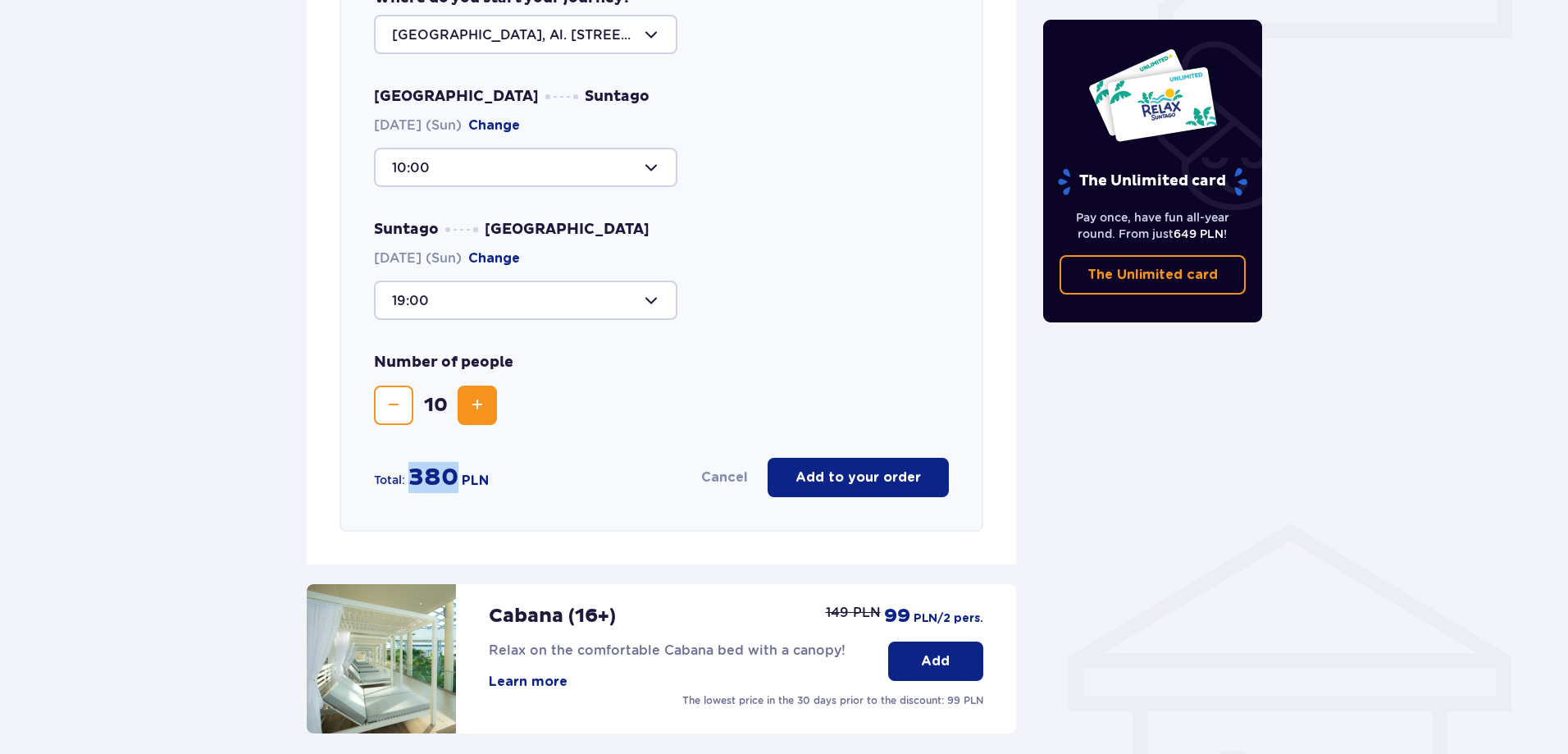
click at [427, 480] on span "380" at bounding box center [434, 478] width 50 height 31
click at [475, 480] on span "PLN" at bounding box center [476, 481] width 27 height 18
click at [396, 413] on span "Decrease" at bounding box center [394, 405] width 20 height 20
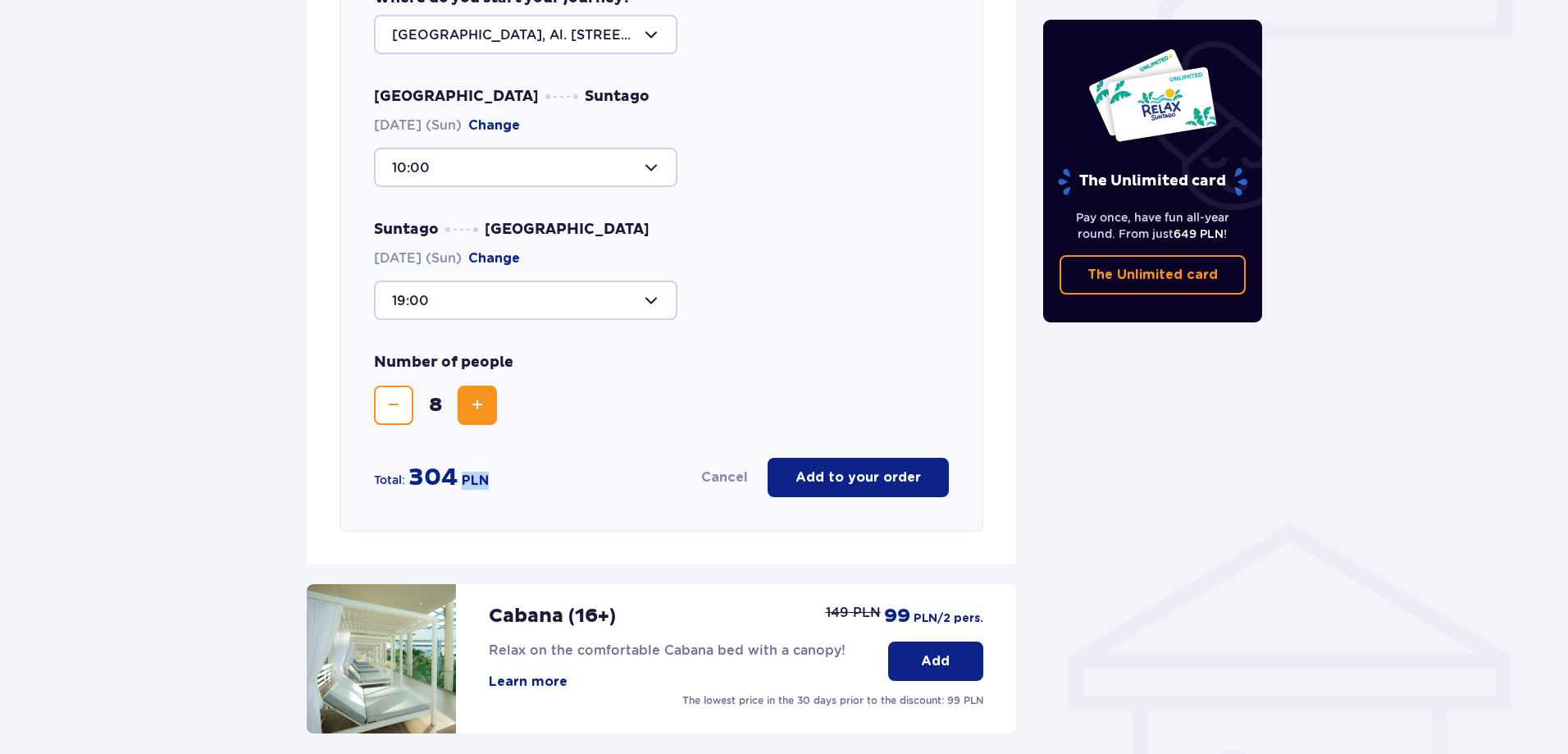
click at [396, 413] on span "Decrease" at bounding box center [394, 405] width 20 height 20
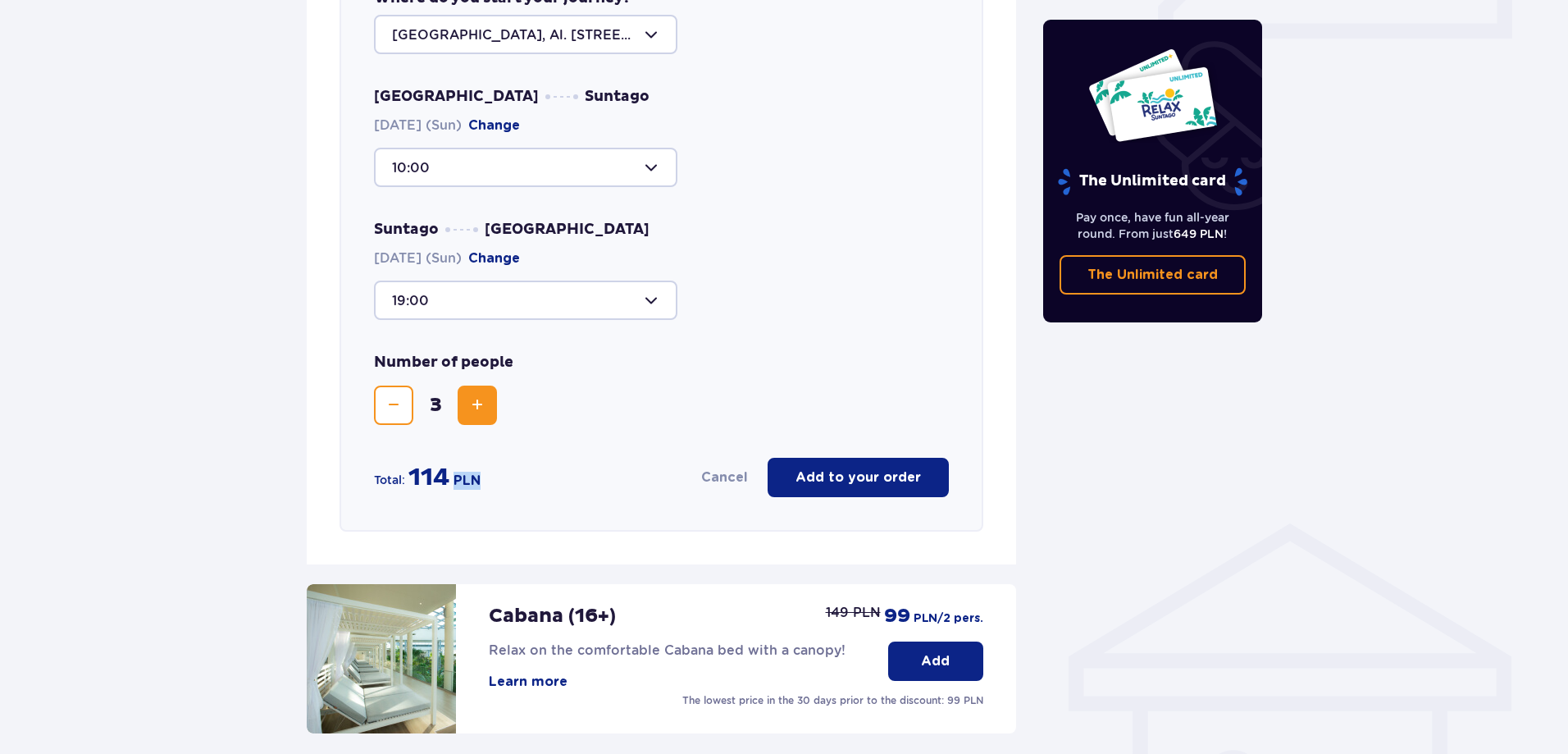
click at [396, 413] on span "Decrease" at bounding box center [394, 405] width 20 height 20
click at [427, 479] on span "38" at bounding box center [425, 478] width 33 height 31
click at [427, 478] on span "38" at bounding box center [425, 478] width 33 height 31
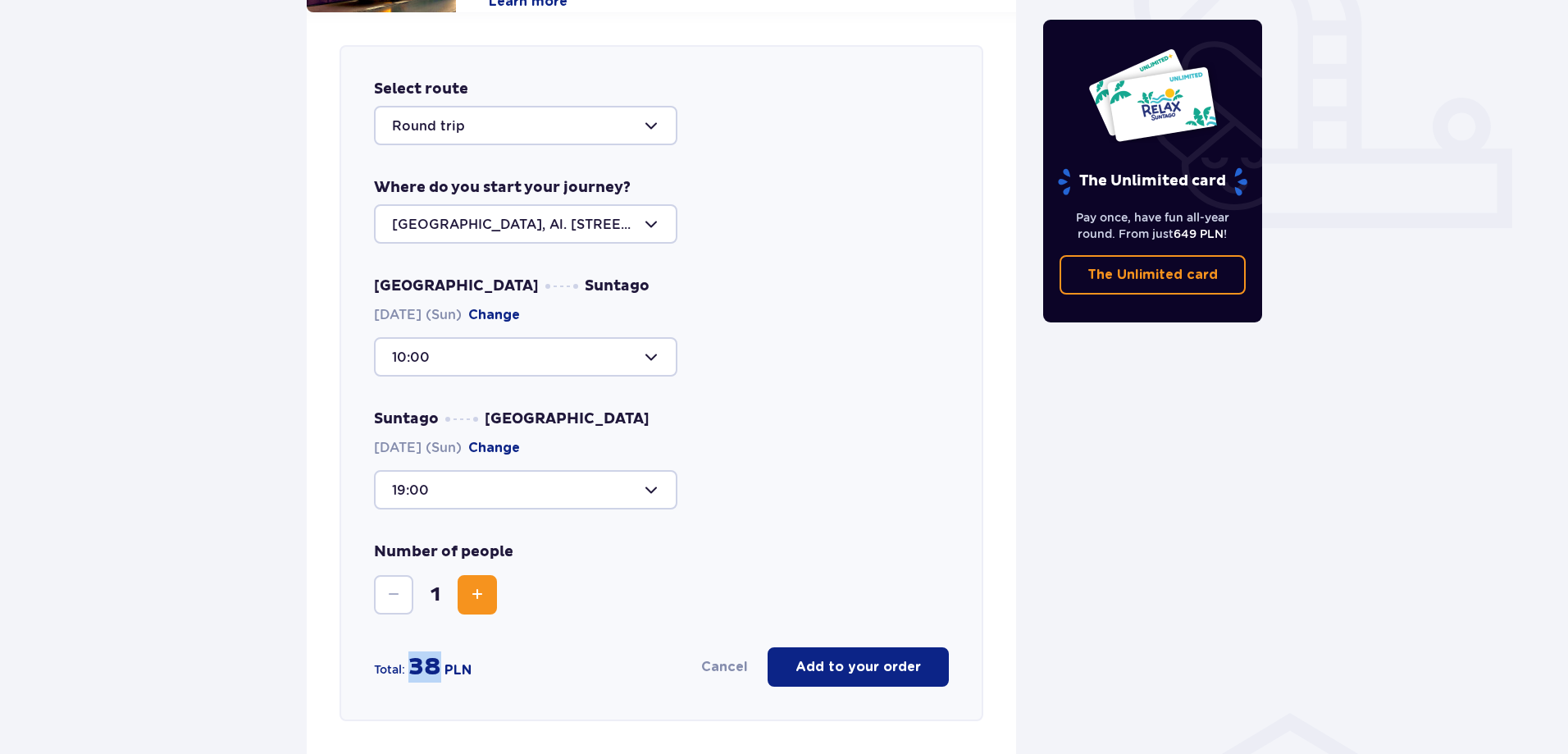
scroll to position [563, 0]
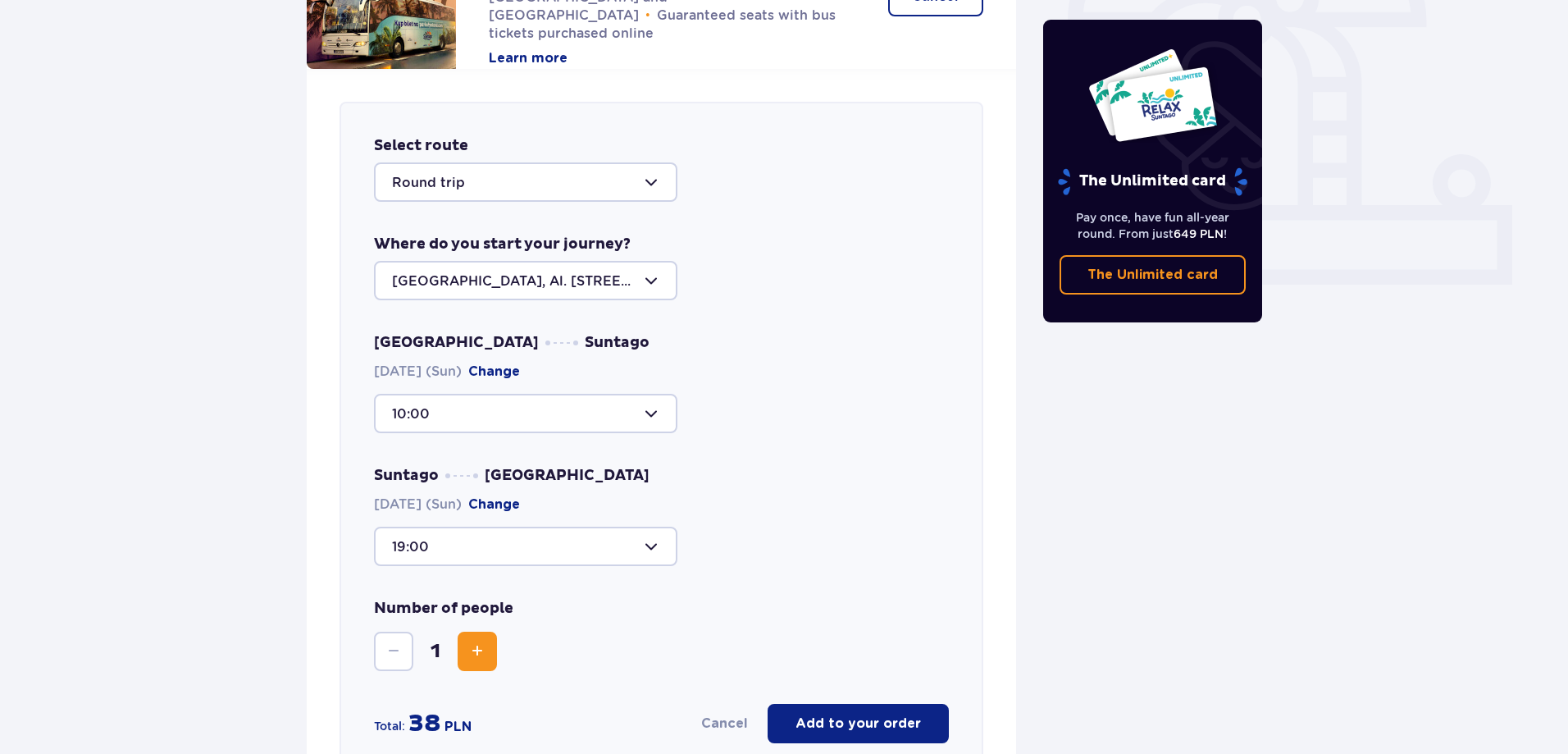
click at [499, 552] on div at bounding box center [526, 546] width 304 height 39
click at [461, 693] on p "42 seats available" at bounding box center [500, 700] width 119 height 18
click at [521, 540] on div at bounding box center [526, 546] width 304 height 39
click at [478, 594] on p "40 seats available" at bounding box center [501, 597] width 121 height 18
type input "11:15"
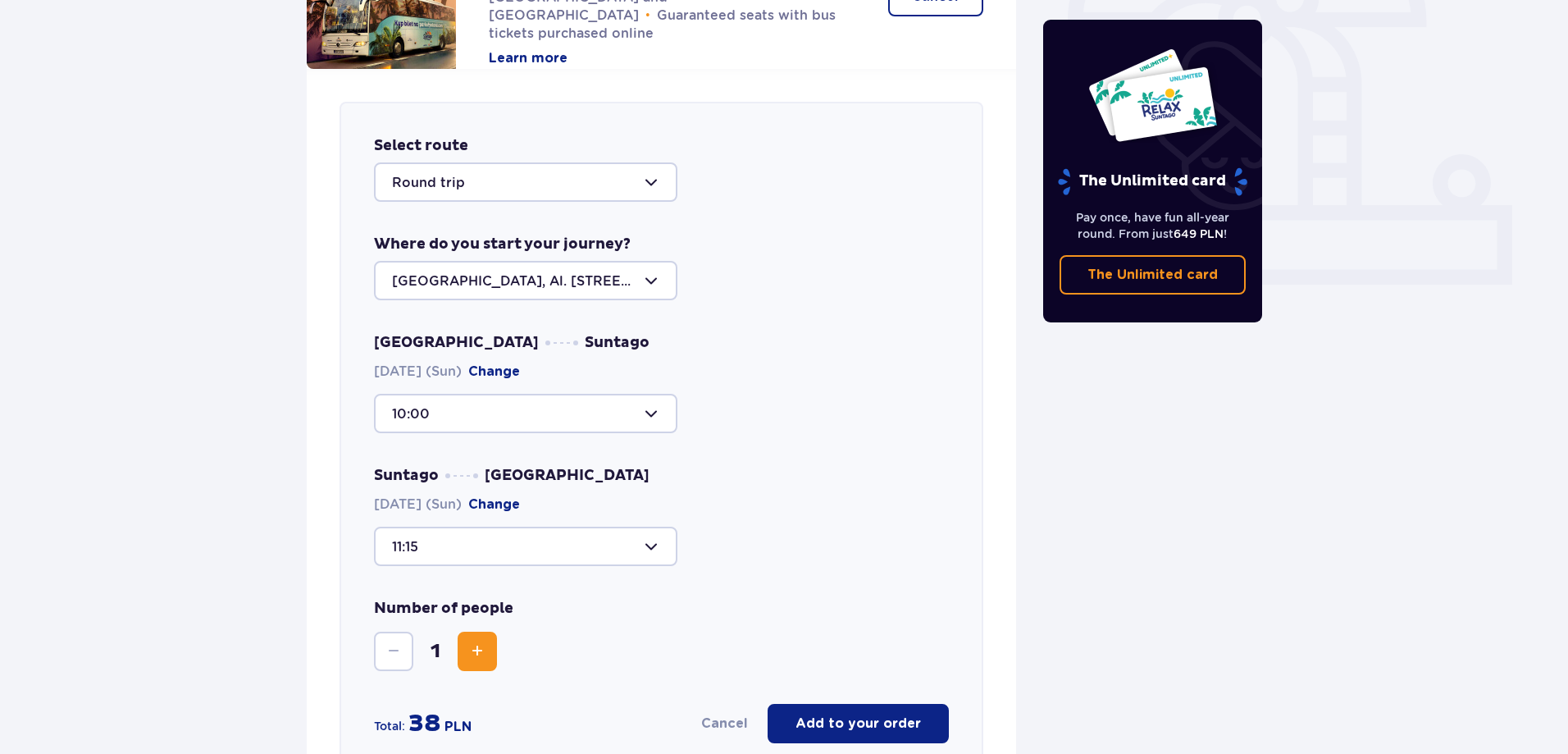
click at [515, 544] on div at bounding box center [526, 546] width 304 height 39
click at [510, 413] on div at bounding box center [526, 413] width 304 height 39
click at [467, 566] on p "31 seats available" at bounding box center [499, 567] width 115 height 18
type input "11:15"
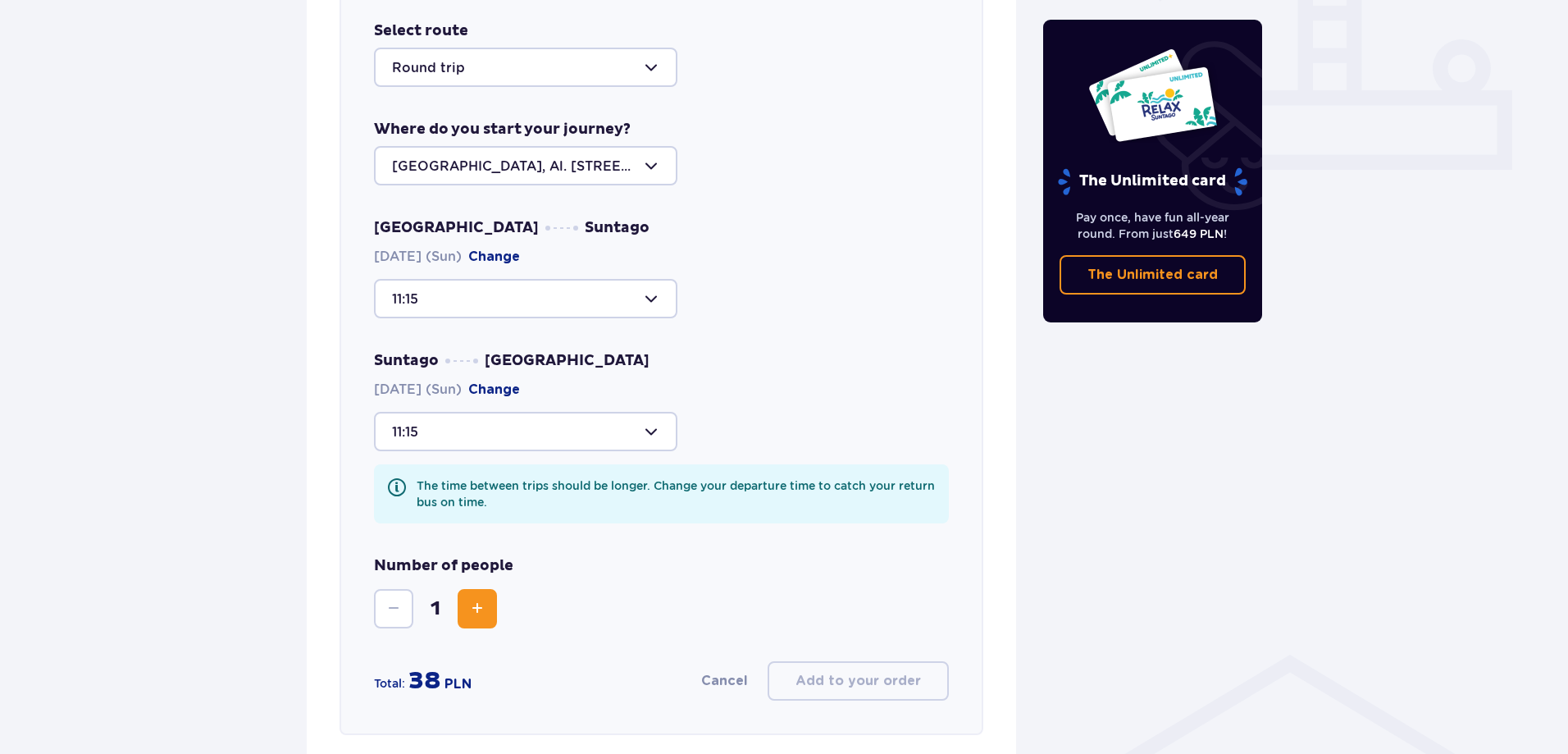
scroll to position [645, 0]
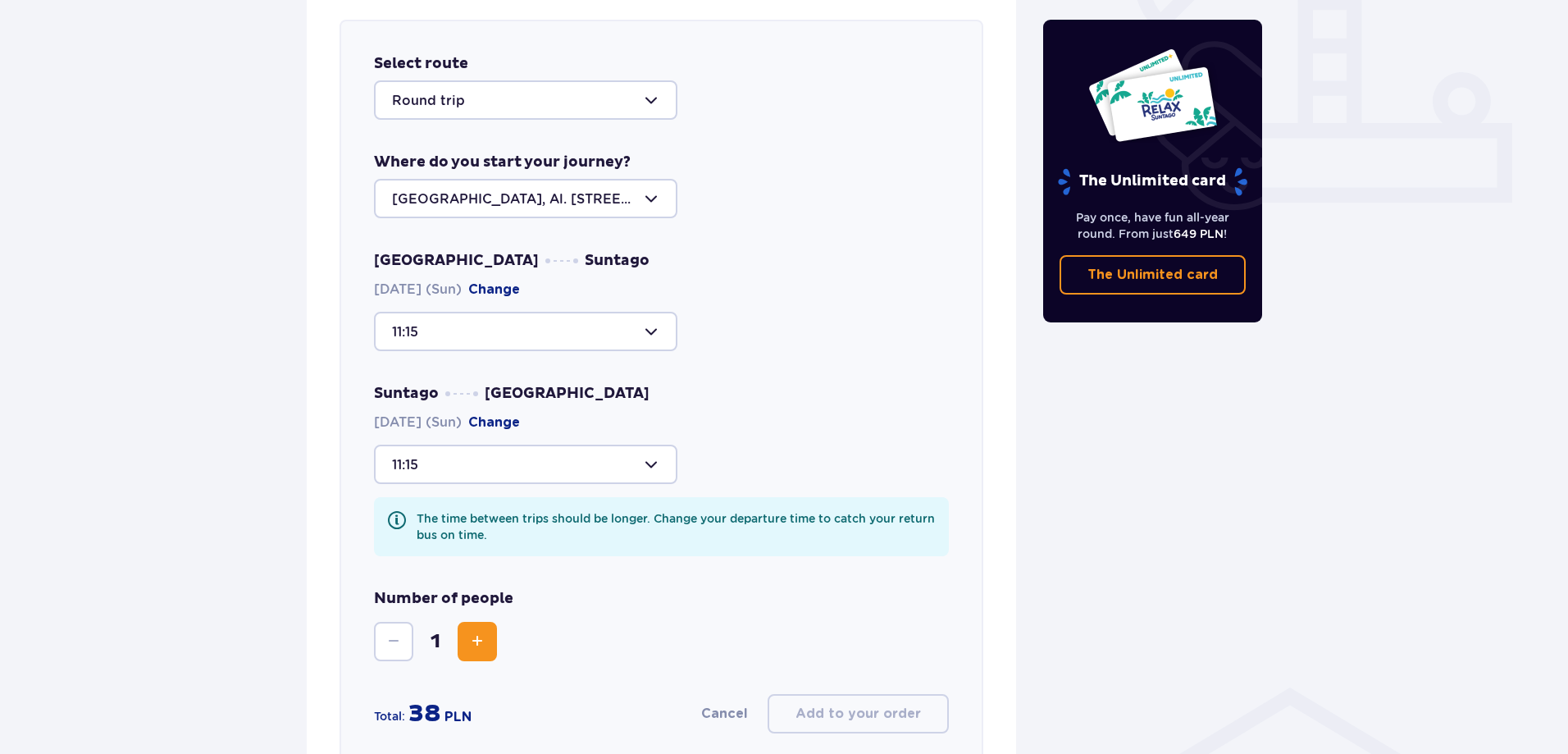
click at [615, 199] on div at bounding box center [526, 198] width 304 height 39
click at [618, 292] on div "Żyrardów, Al. Partyzantów 3/1" at bounding box center [526, 301] width 267 height 18
type input "Żyrardów, Al. Partyzantów 3/1"
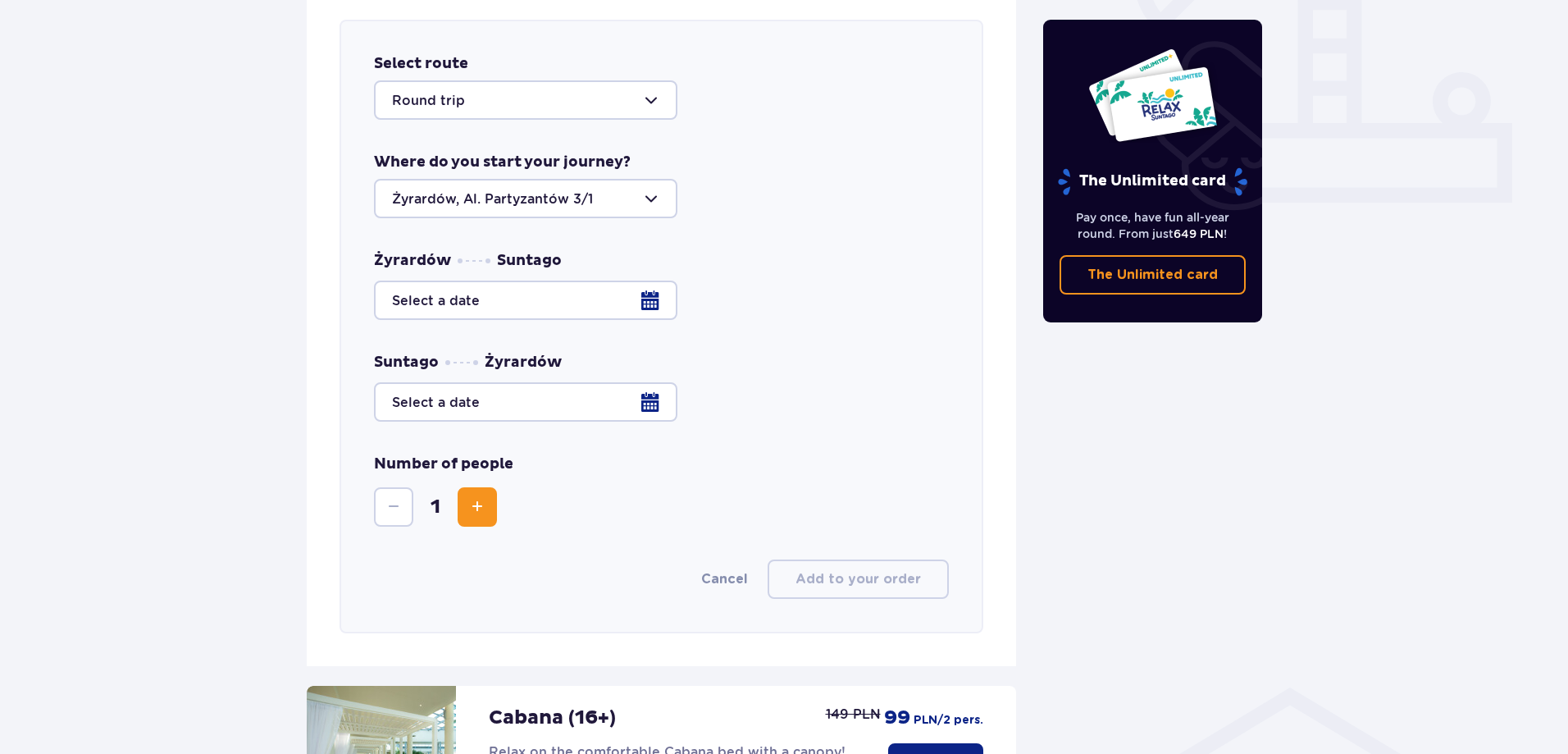
click at [526, 297] on div at bounding box center [661, 300] width 575 height 39
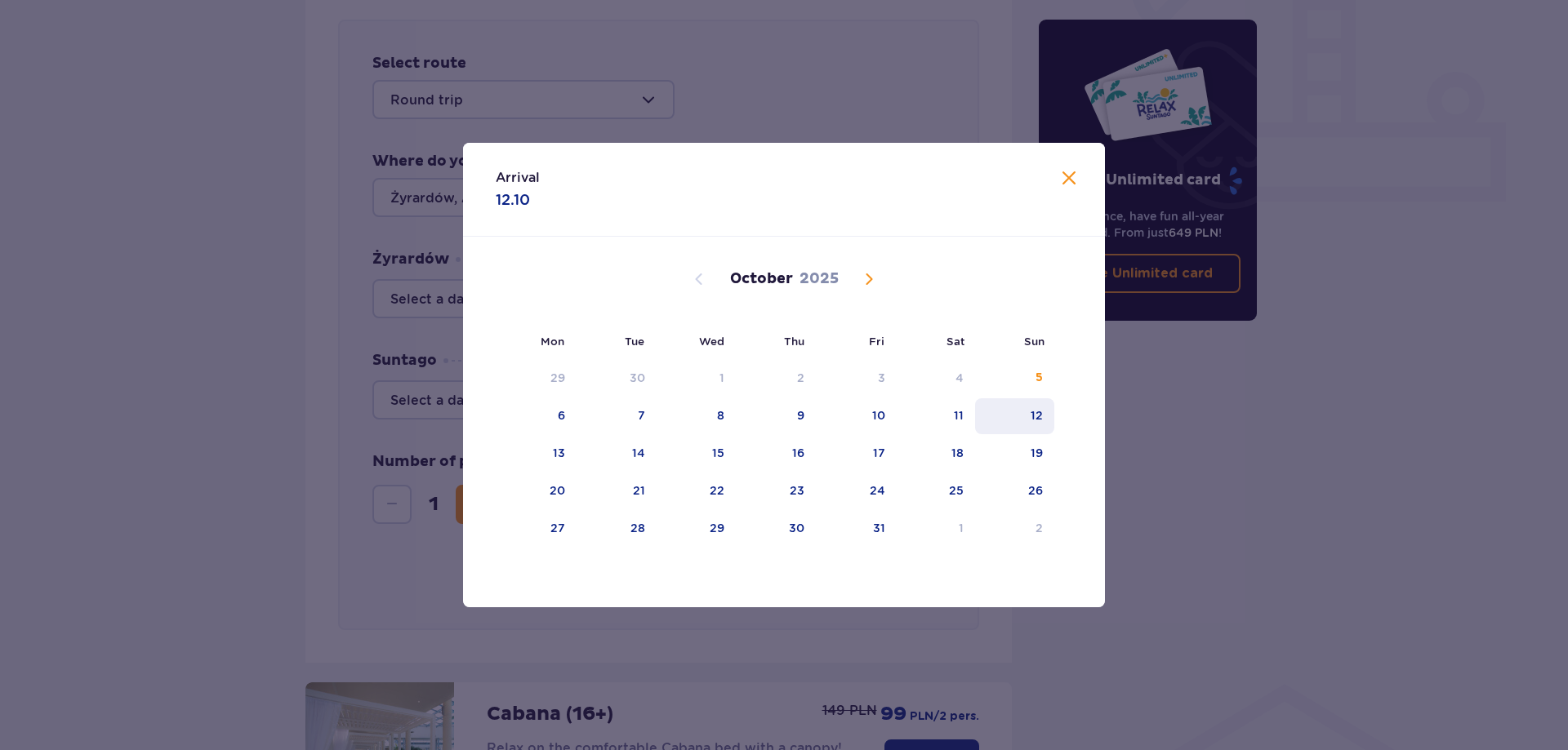
click at [1022, 406] on div "12" at bounding box center [1014, 416] width 79 height 35
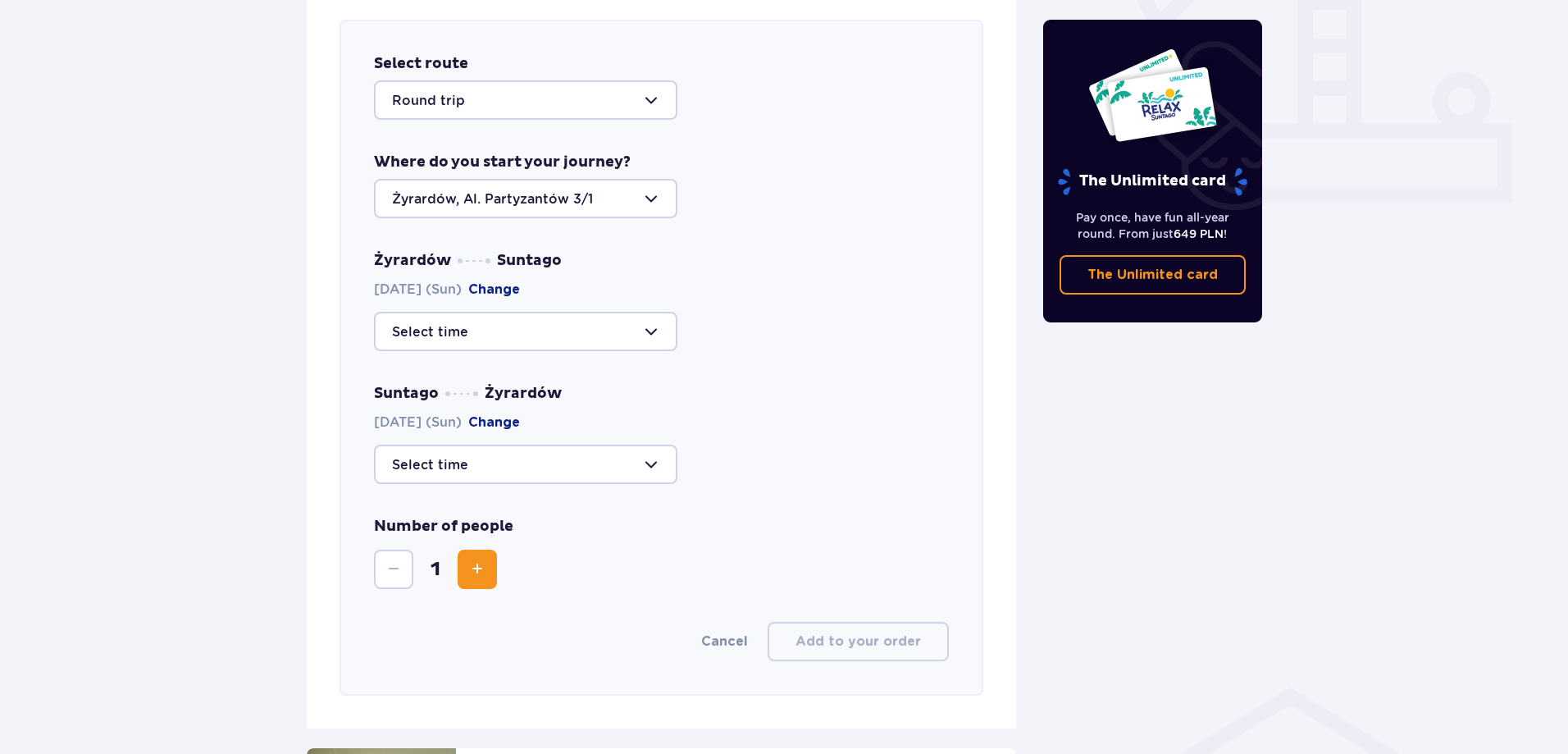
click at [567, 319] on div at bounding box center [526, 331] width 304 height 39
click at [511, 419] on p "44 seats available" at bounding box center [500, 416] width 120 height 18
type input "09:30"
click at [522, 469] on div at bounding box center [526, 464] width 304 height 39
click at [499, 610] on p "44 seats available" at bounding box center [500, 618] width 120 height 18
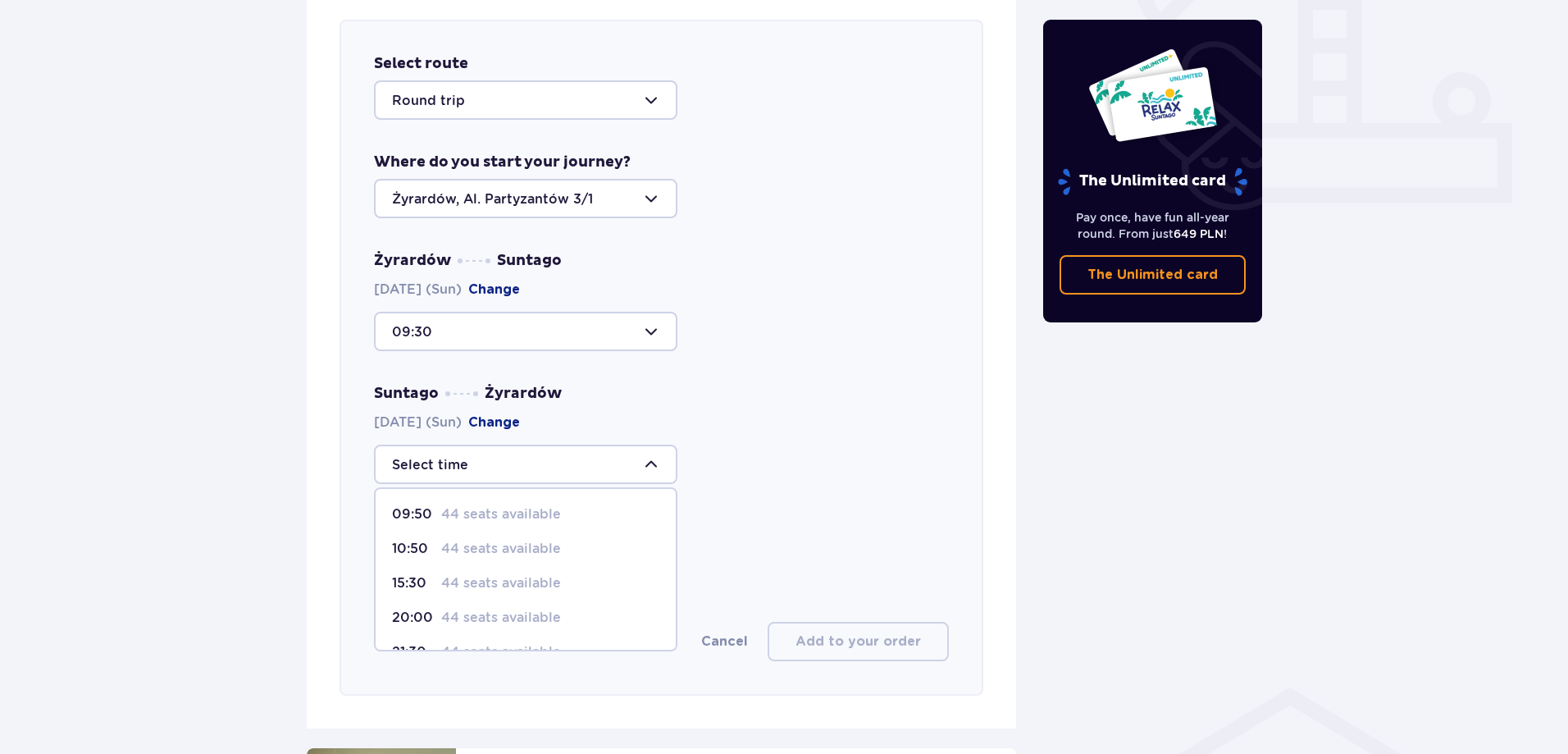
type input "20:00"
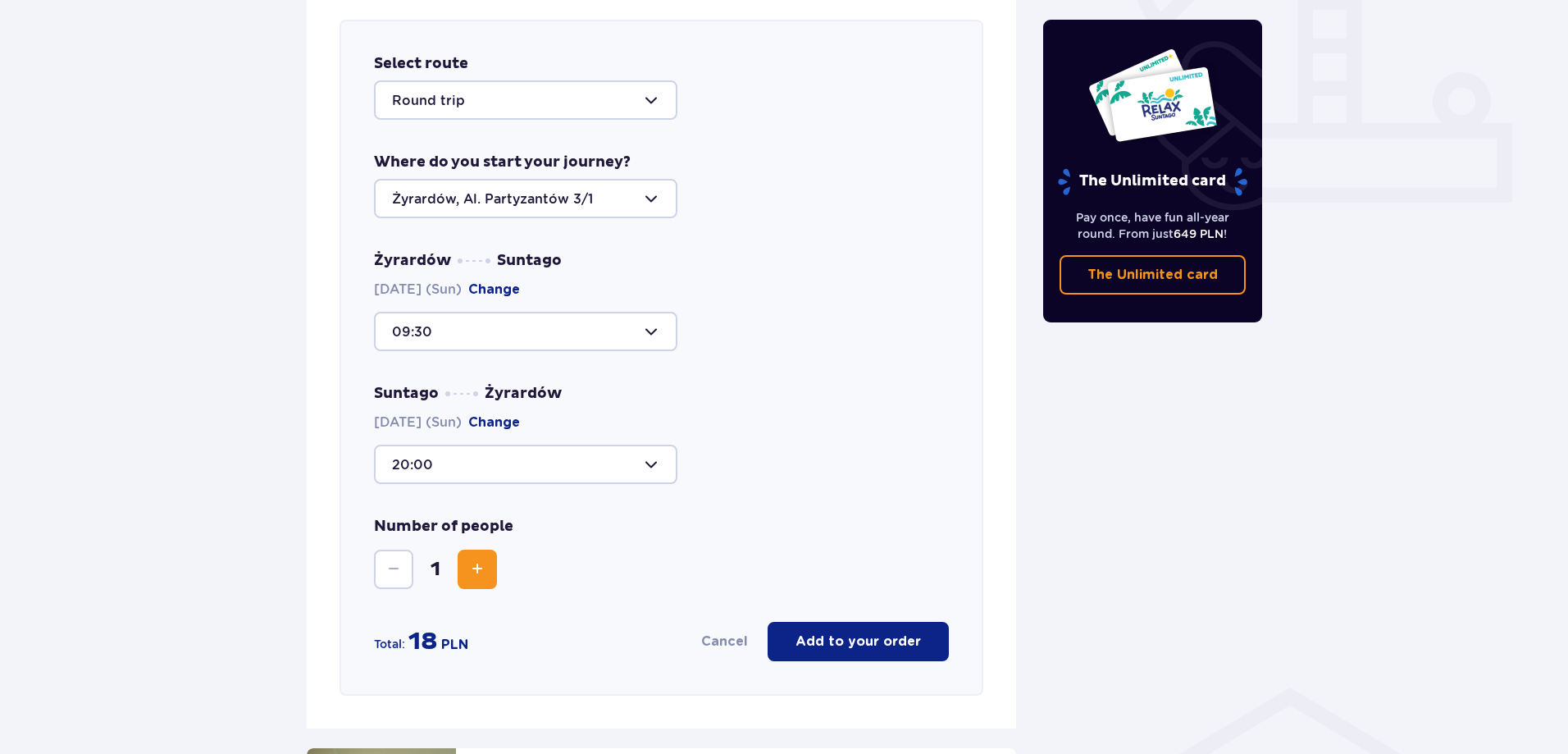
click at [581, 202] on div at bounding box center [526, 198] width 304 height 39
click at [504, 250] on p "Warsaw, Al. Jerozolimskie 56" at bounding box center [526, 257] width 267 height 36
type input "Warsaw, Al. Jerozolimskie 56"
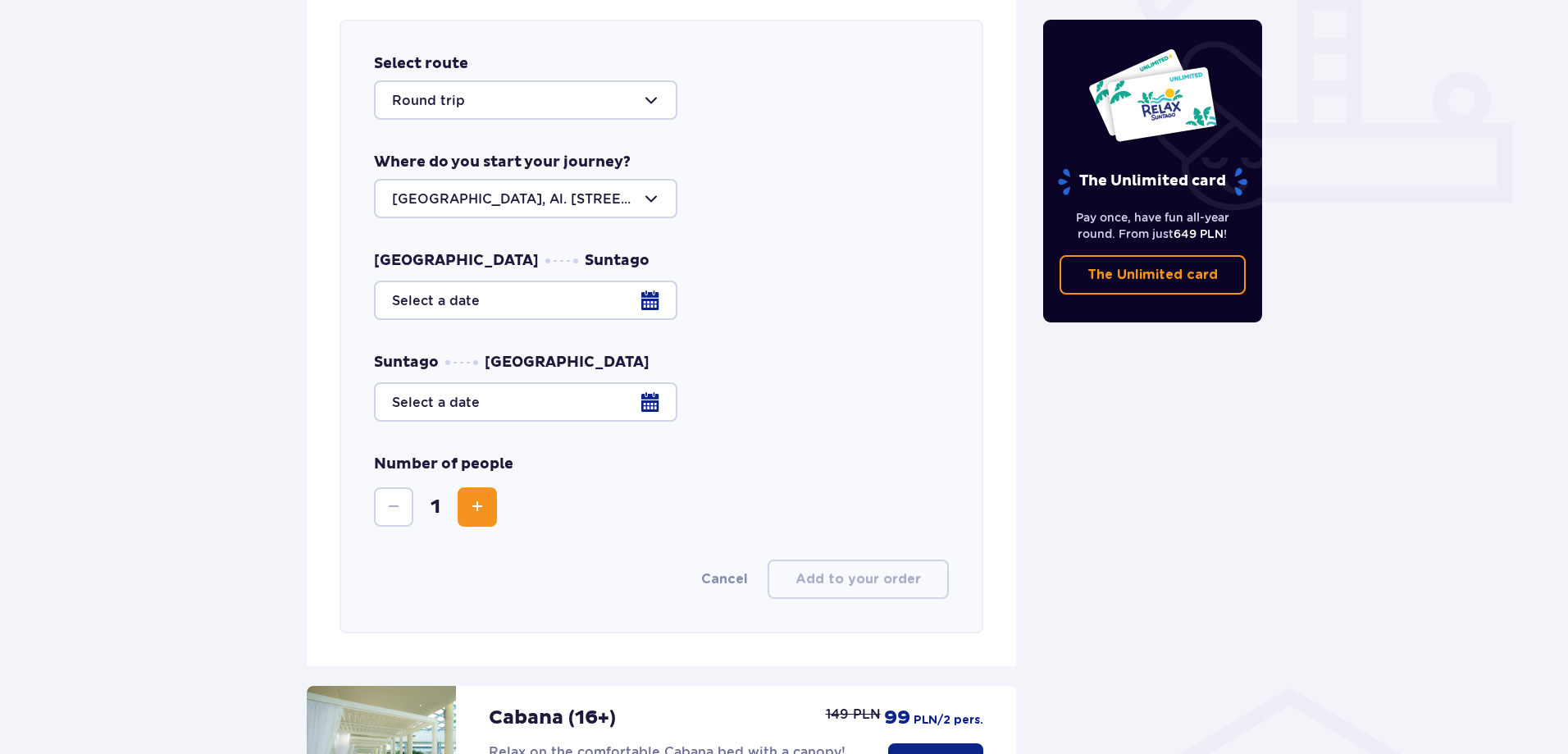
click at [645, 302] on div at bounding box center [661, 300] width 575 height 39
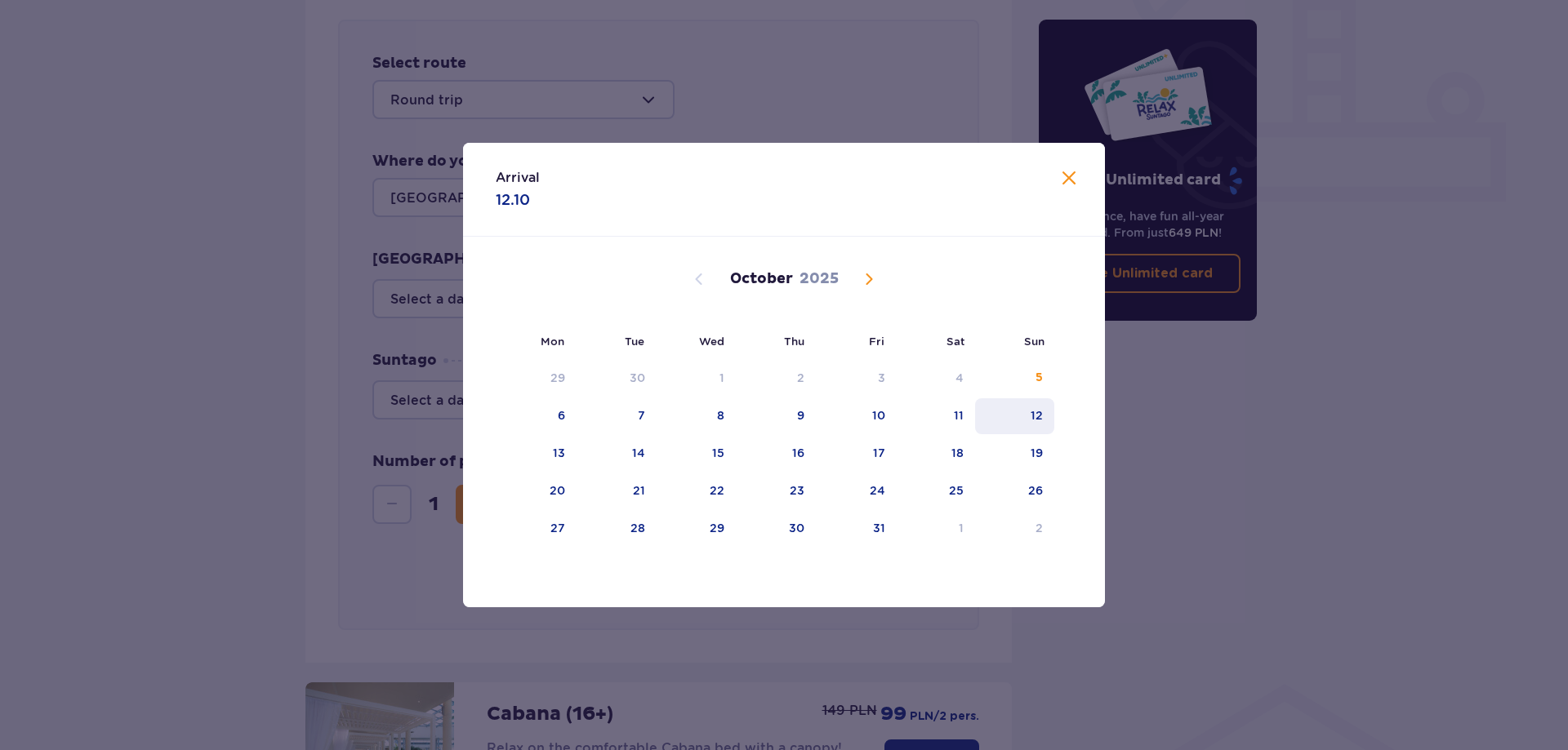
click at [1030, 417] on div "12" at bounding box center [1014, 416] width 79 height 35
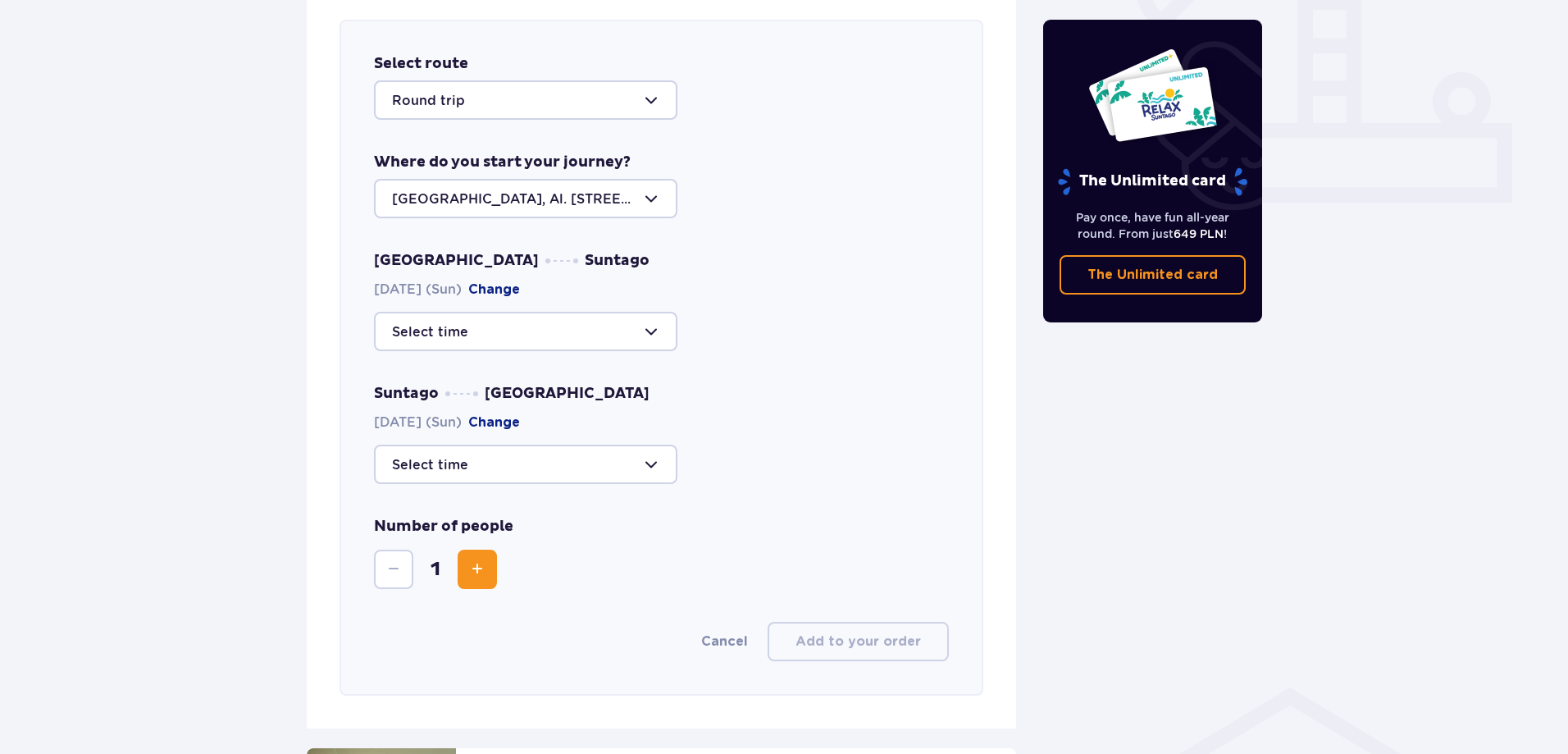
click at [489, 326] on div at bounding box center [526, 331] width 304 height 39
click at [509, 409] on p "44 seats available" at bounding box center [500, 416] width 120 height 18
type input "09:30"
click at [542, 468] on div at bounding box center [526, 464] width 304 height 39
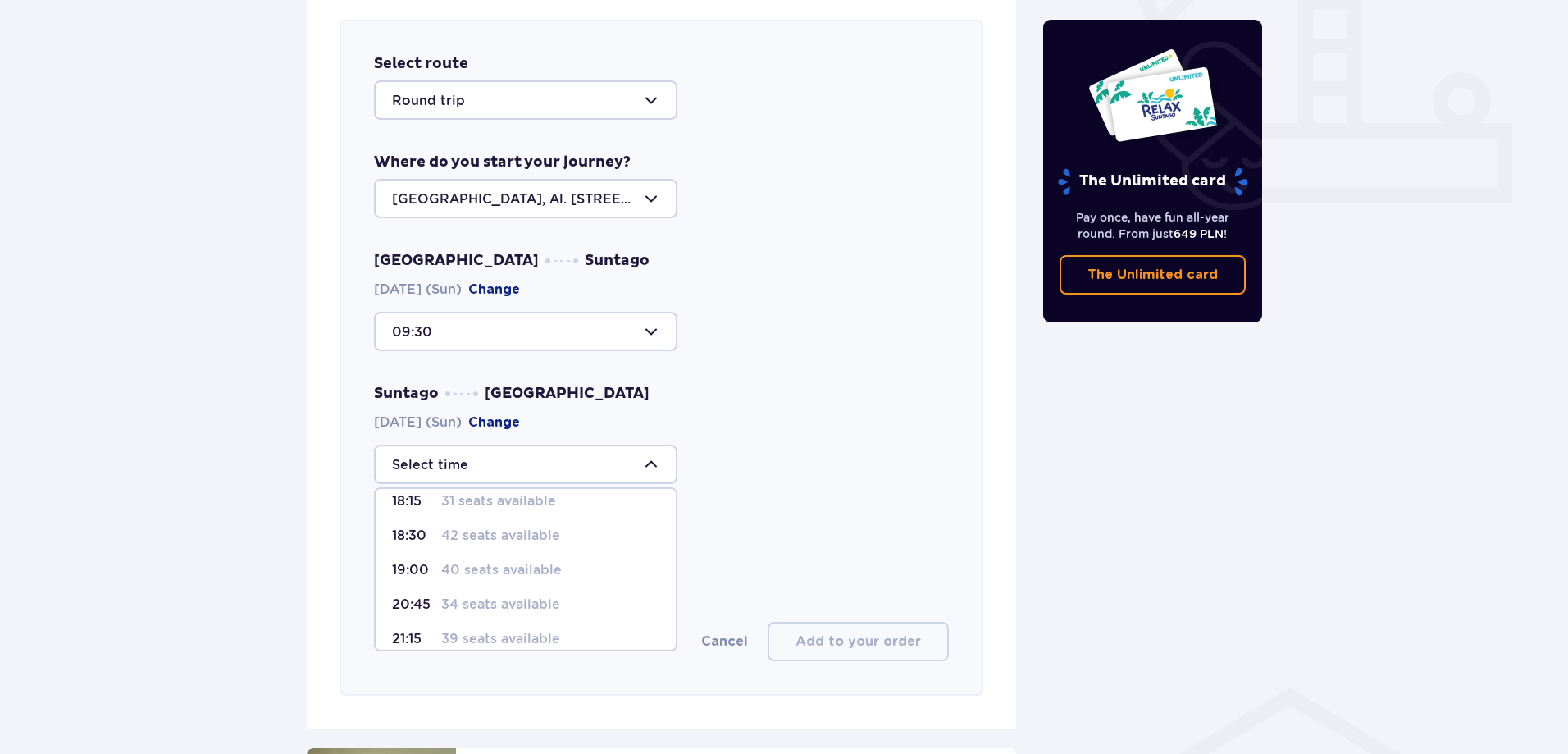
click at [455, 571] on p "40 seats available" at bounding box center [501, 570] width 121 height 18
type input "19:00"
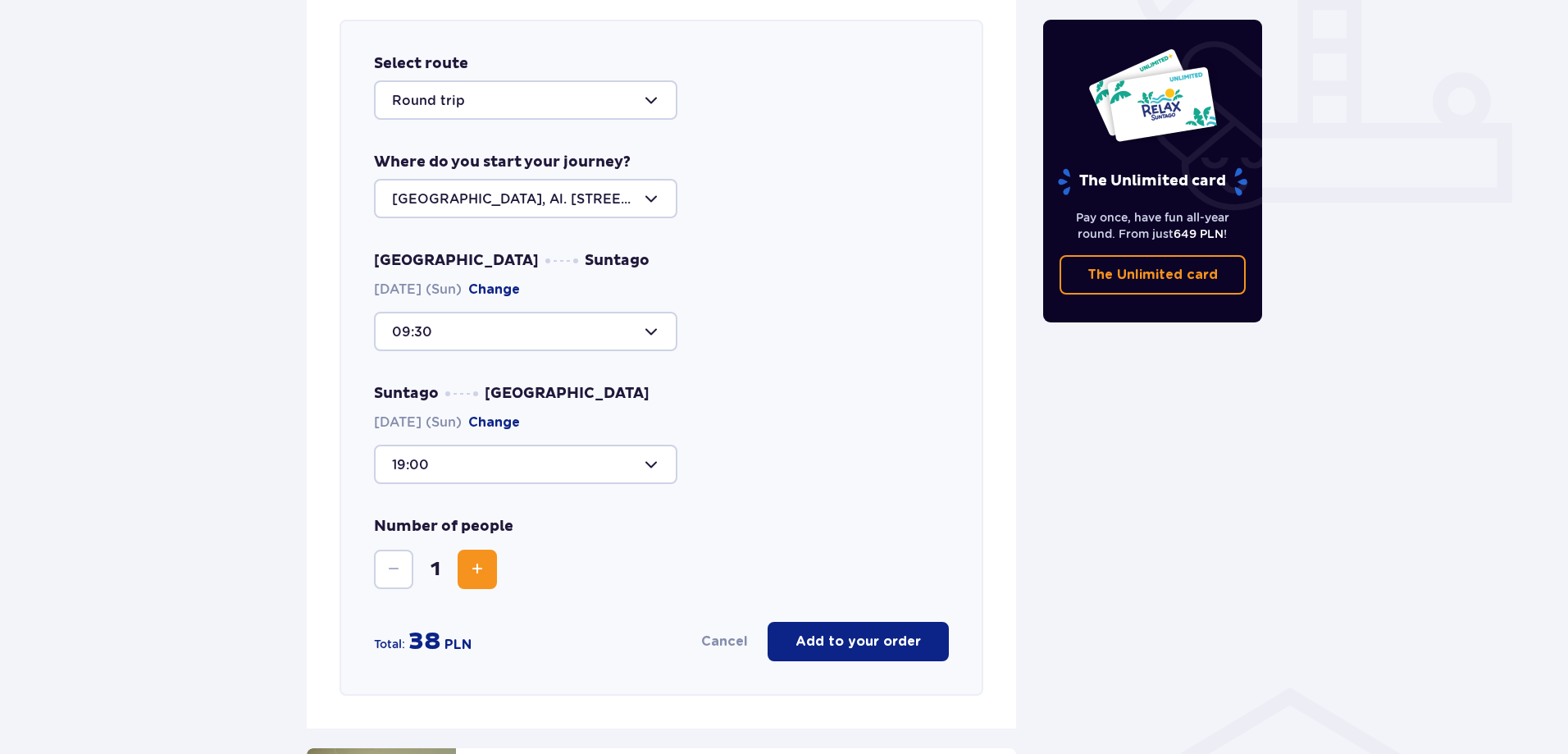
click at [482, 565] on span "Increase" at bounding box center [478, 570] width 20 height 20
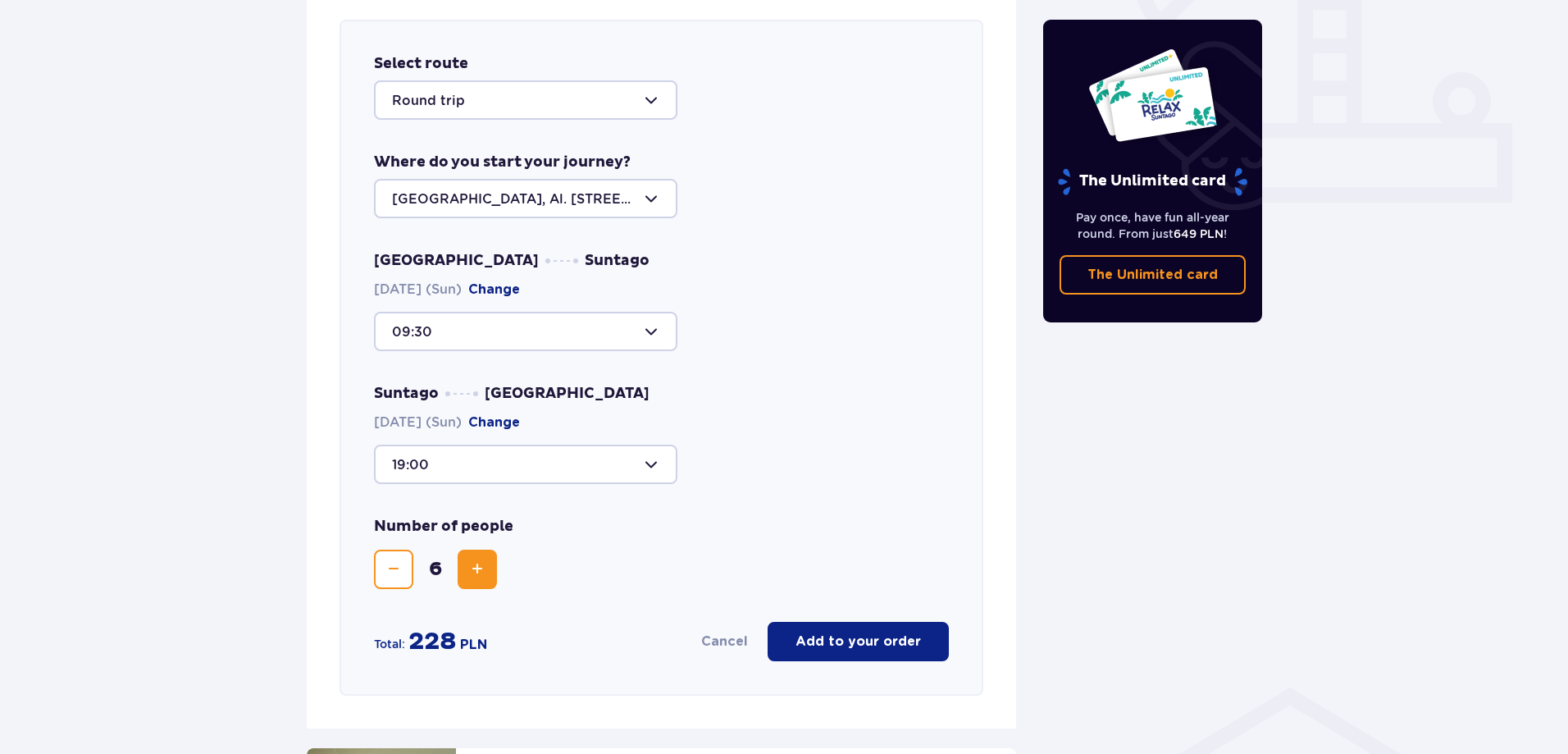
click at [482, 565] on span "Increase" at bounding box center [478, 570] width 20 height 20
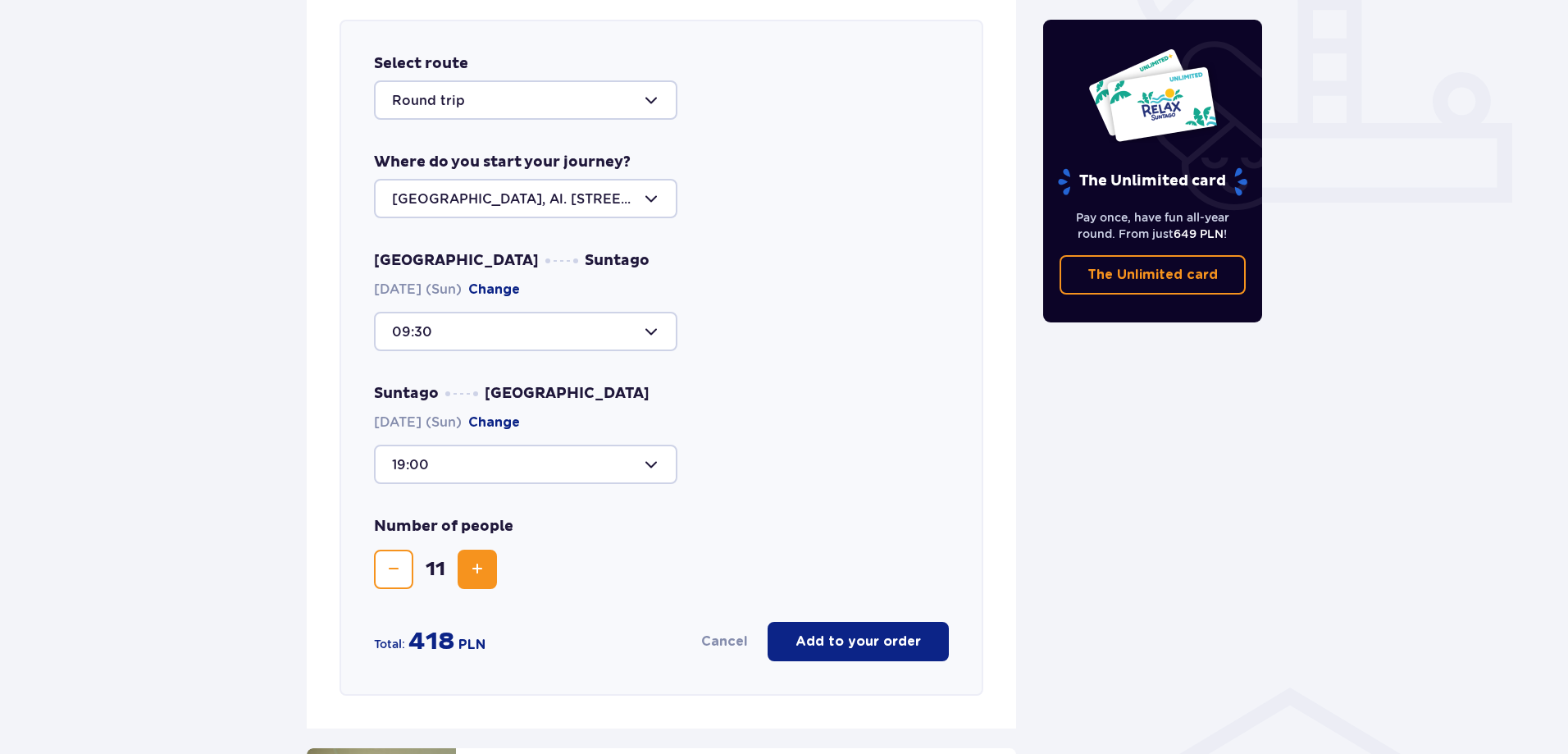
click at [401, 575] on span "Decrease" at bounding box center [394, 570] width 20 height 20
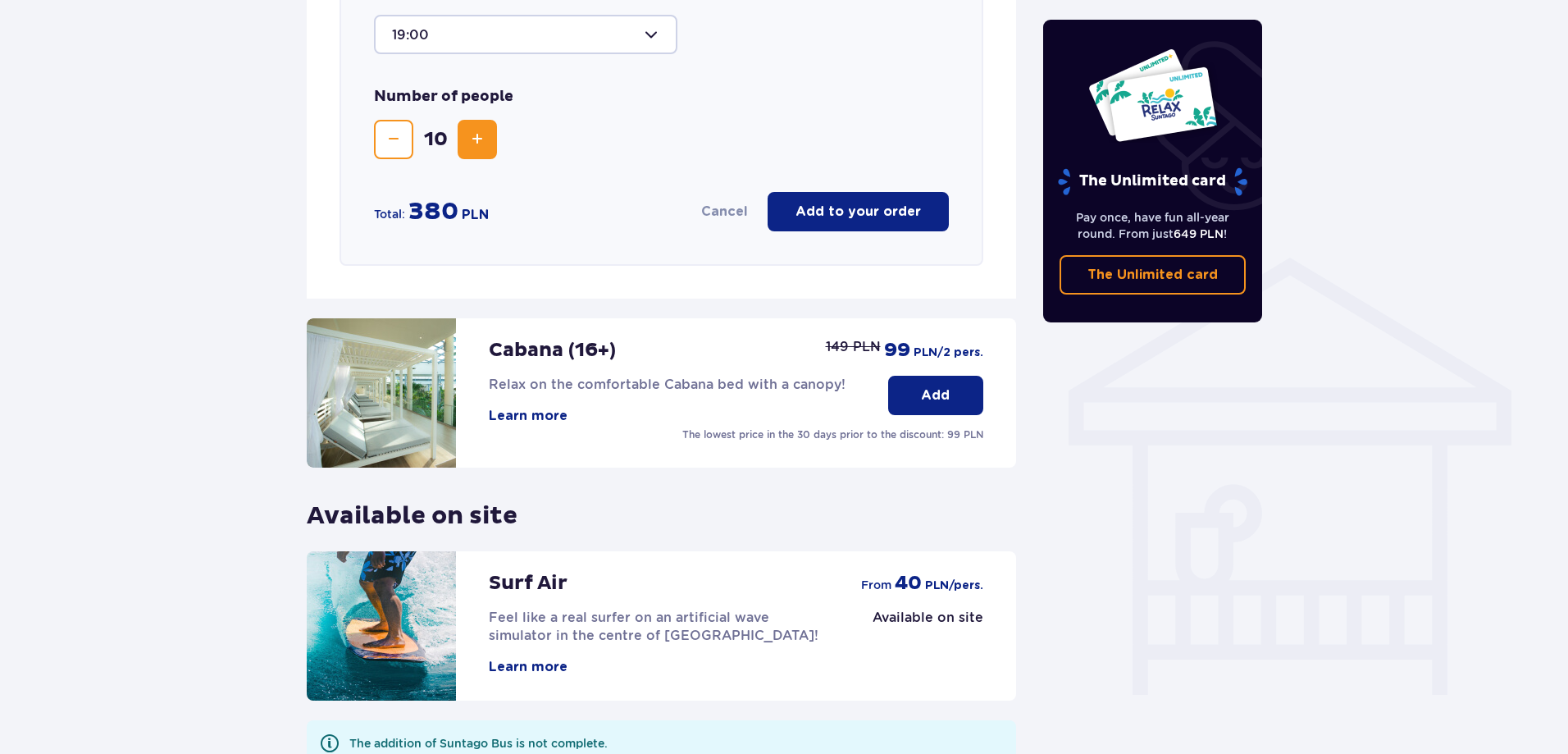
scroll to position [1244, 0]
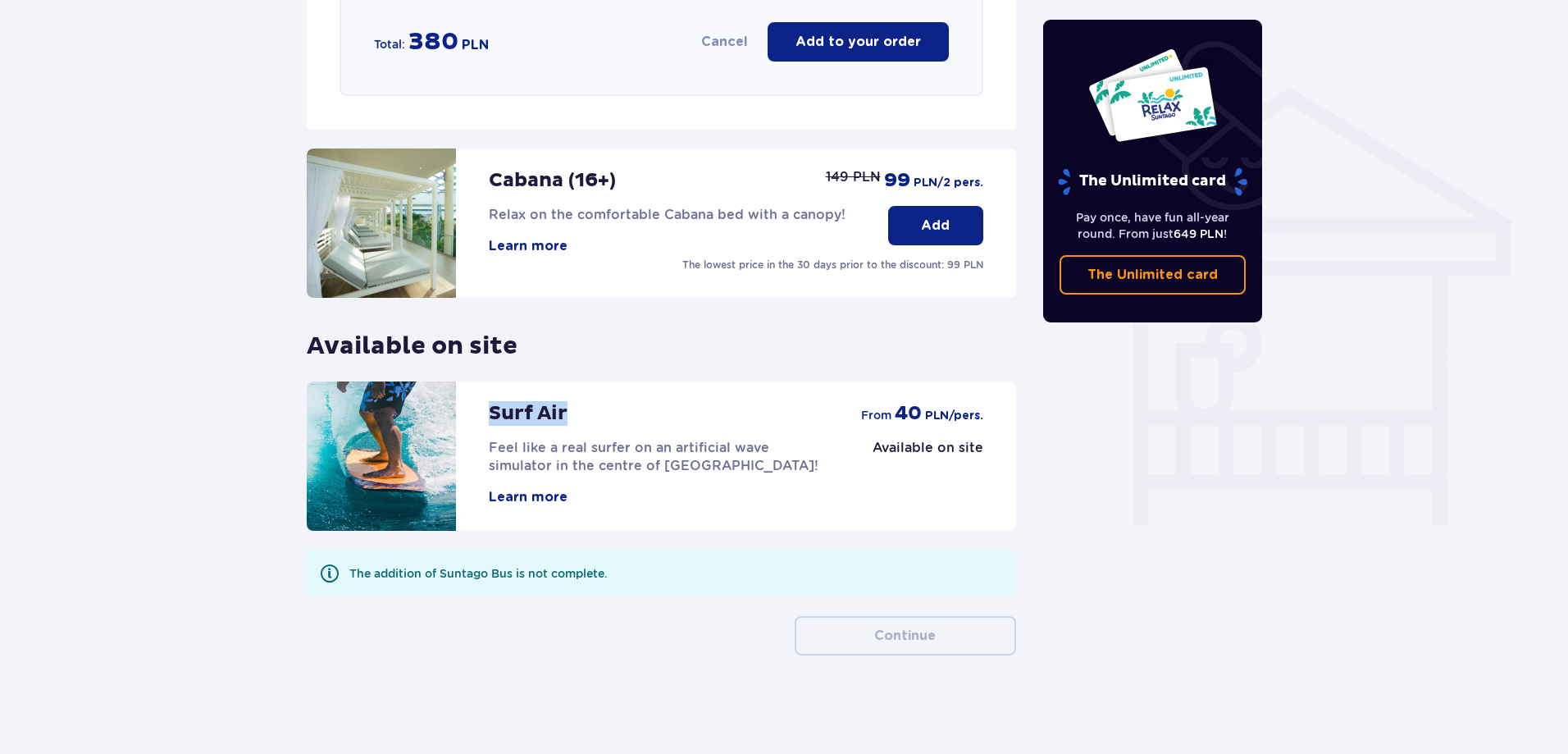
drag, startPoint x: 489, startPoint y: 415, endPoint x: 568, endPoint y: 416, distance: 79.0
click at [568, 416] on div "Surf Air Feel like a real surfer on an artificial wave simulator in the centre …" at bounding box center [658, 444] width 339 height 124
